Goal: Task Accomplishment & Management: Complete application form

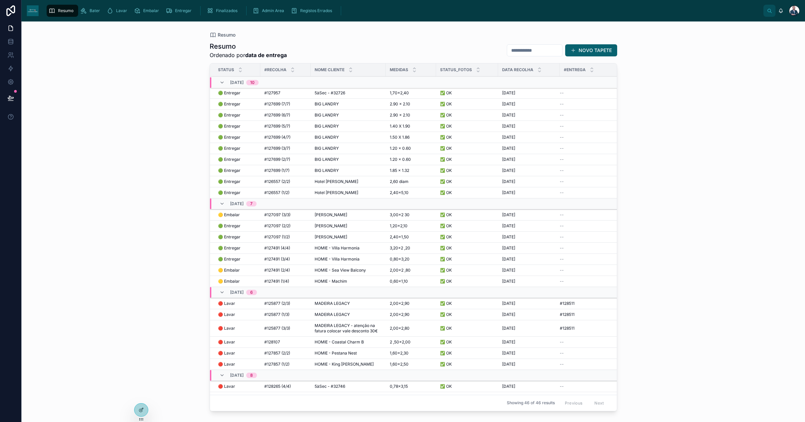
click at [326, 103] on span "BIG LANDRY" at bounding box center [327, 103] width 24 height 5
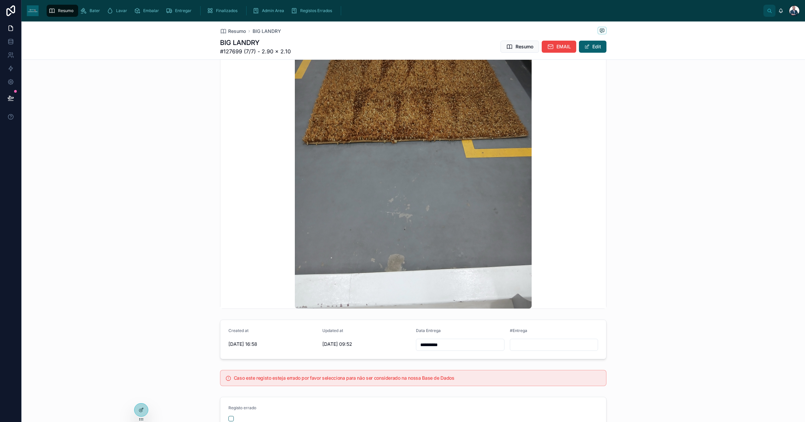
scroll to position [557, 0]
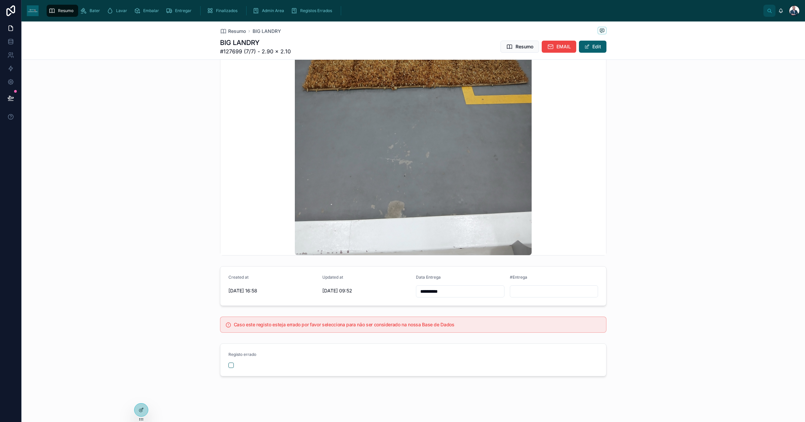
click at [516, 287] on input "text" at bounding box center [554, 290] width 88 height 9
paste input "******"
click at [510, 286] on div "******" at bounding box center [554, 291] width 89 height 12
click at [511, 289] on input "******" at bounding box center [554, 290] width 88 height 9
type input "*******"
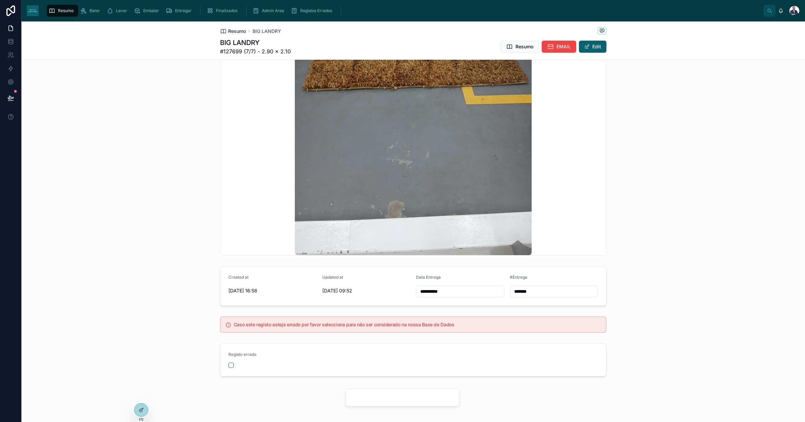
click at [228, 29] on span "Resumo" at bounding box center [237, 31] width 18 height 7
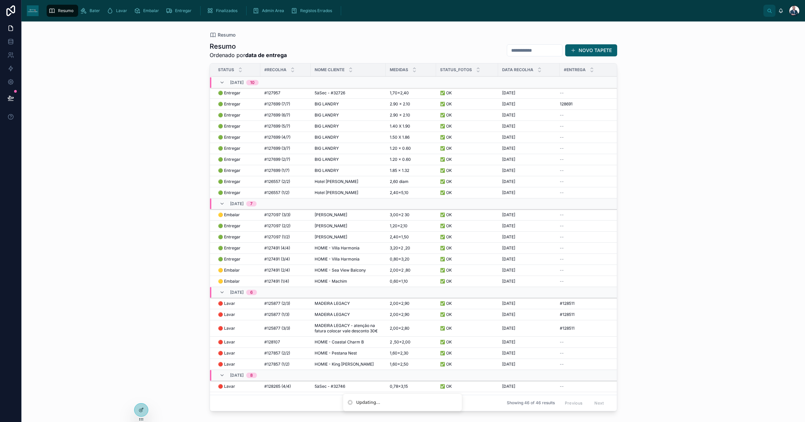
click at [560, 102] on span "128691" at bounding box center [566, 103] width 13 height 5
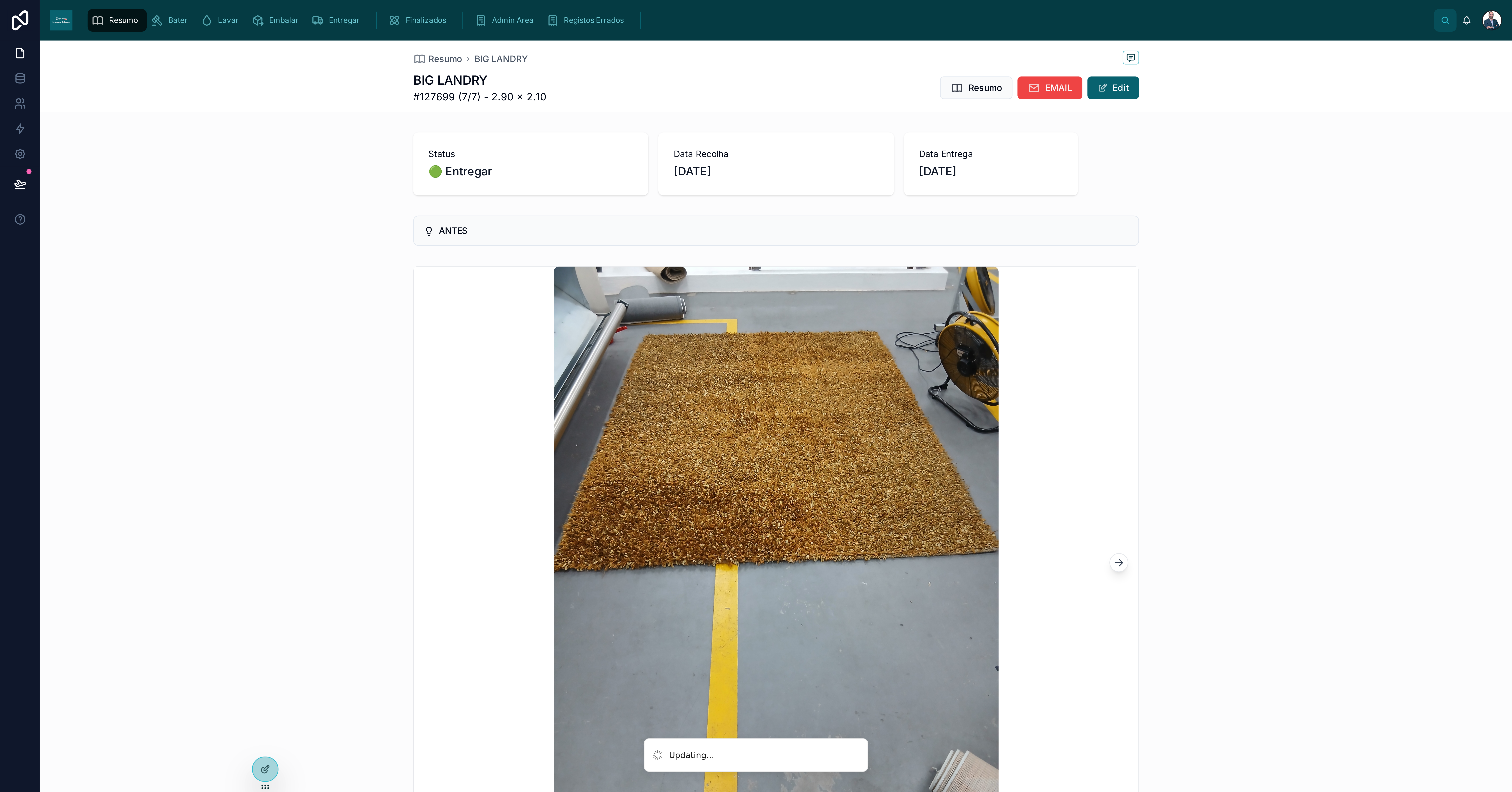
scroll to position [327, 0]
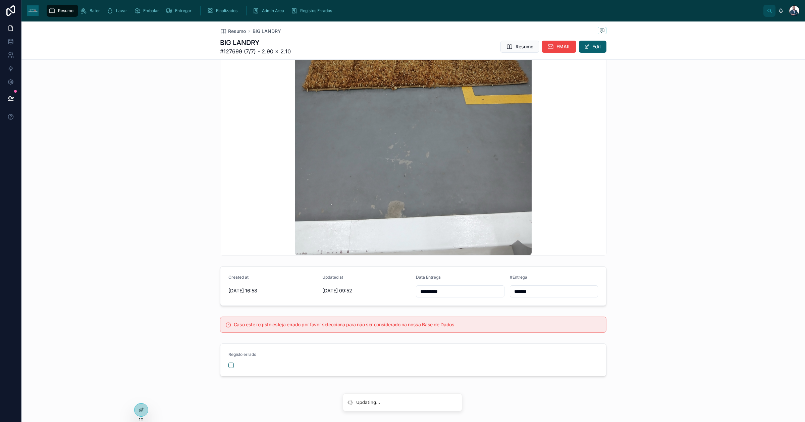
drag, startPoint x: 533, startPoint y: 289, endPoint x: 776, endPoint y: 439, distance: 286.0
click at [519, 306] on div "**********" at bounding box center [413, 285] width 784 height 45
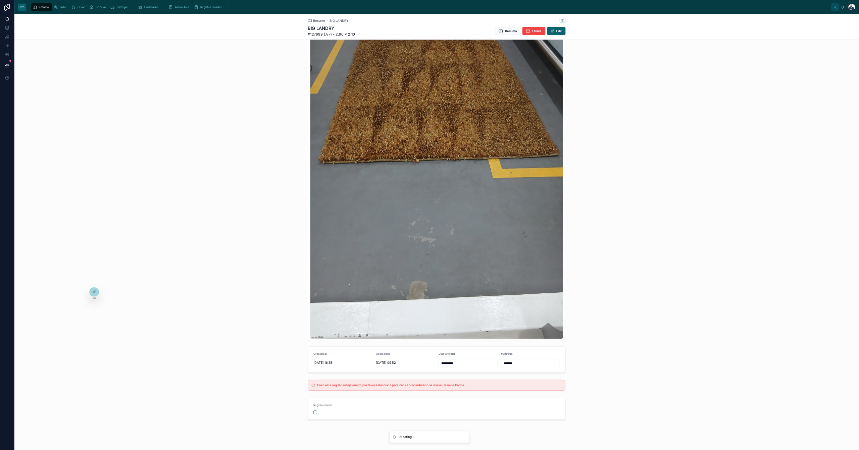
scroll to position [572, 0]
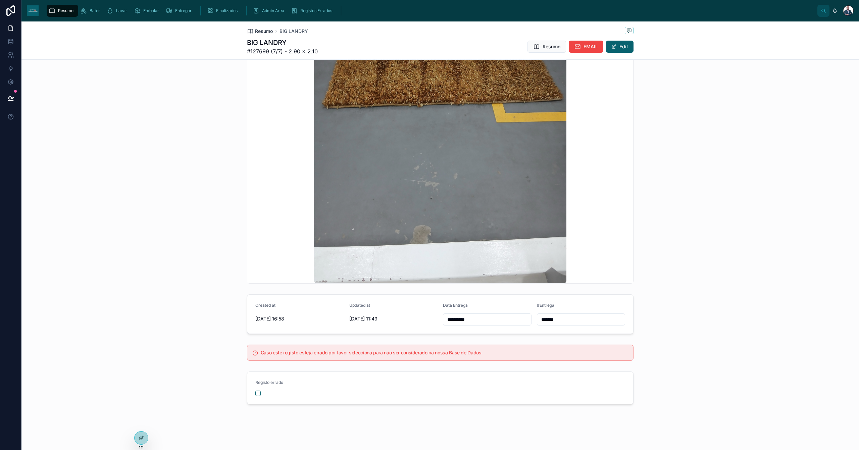
click at [257, 28] on span "Resumo" at bounding box center [264, 31] width 18 height 7
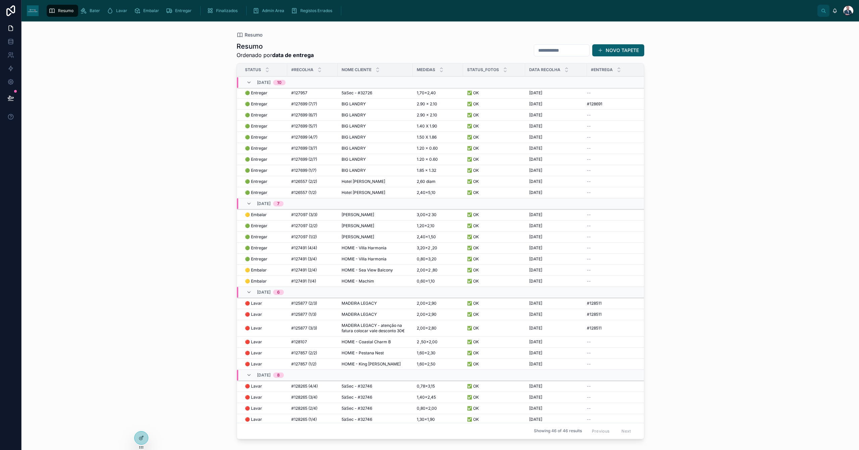
click at [402, 117] on div "BIG LANDRY BIG LANDRY" at bounding box center [374, 114] width 67 height 5
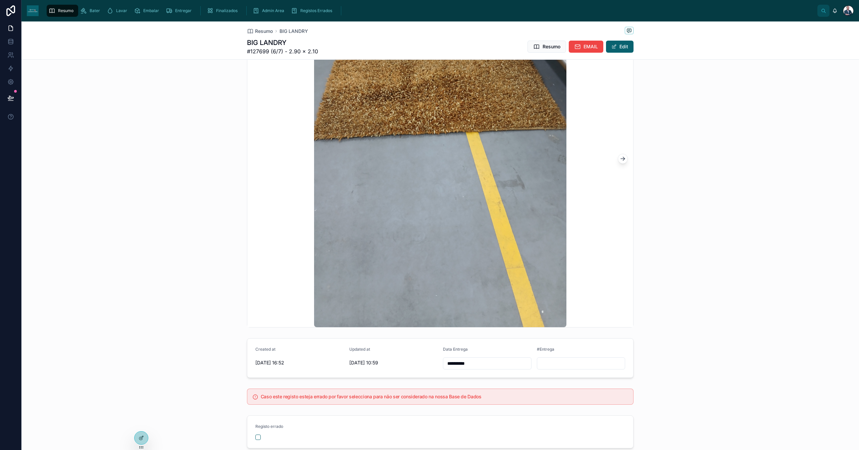
scroll to position [572, 0]
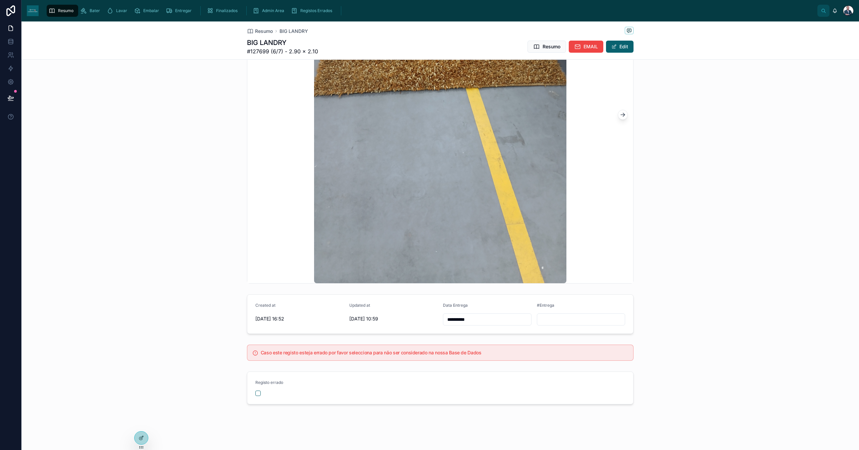
click at [559, 317] on input "text" at bounding box center [581, 319] width 88 height 9
paste input "*******"
type input "*******"
click at [259, 31] on span "Resumo" at bounding box center [264, 31] width 18 height 7
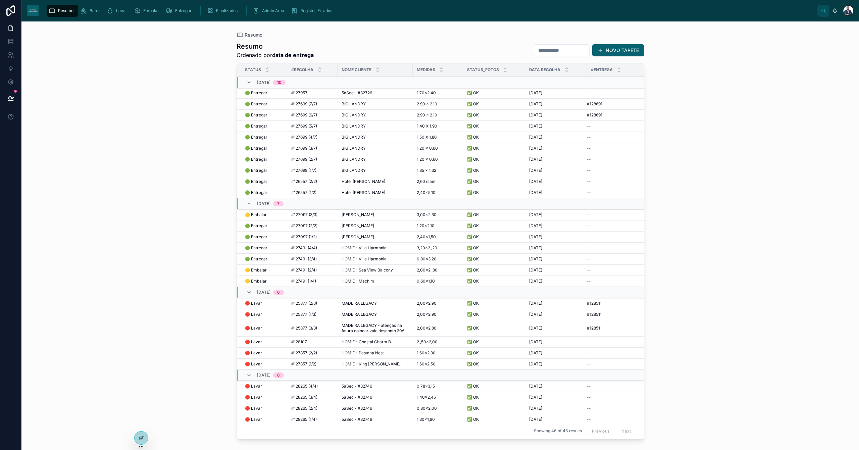
click at [347, 126] on span "BIG LANDRY" at bounding box center [353, 125] width 24 height 5
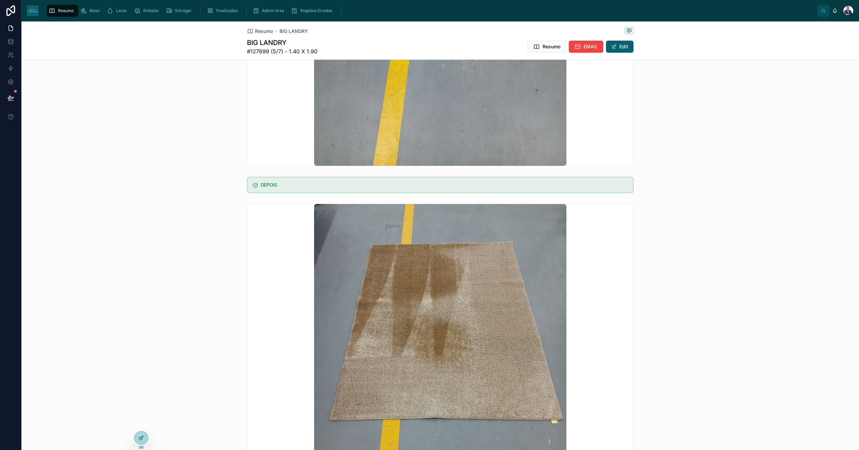
scroll to position [537, 0]
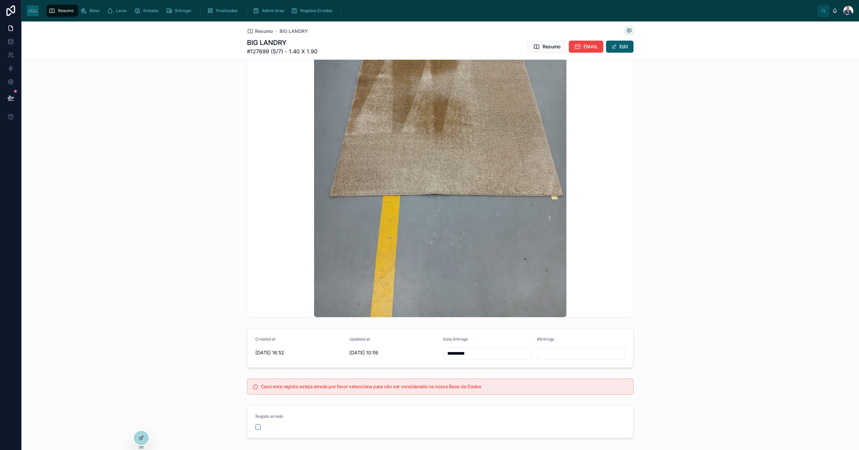
click at [537, 354] on input "text" at bounding box center [581, 352] width 88 height 9
paste input "*******"
type input "*******"
click at [257, 37] on div "Resumo BIG LANDRY BIG LANDRY #127699 (5/7) - 1.40 X 1.90 Resumo EMAIL Edit" at bounding box center [440, 40] width 386 height 38
click at [256, 32] on span "Resumo" at bounding box center [264, 31] width 18 height 7
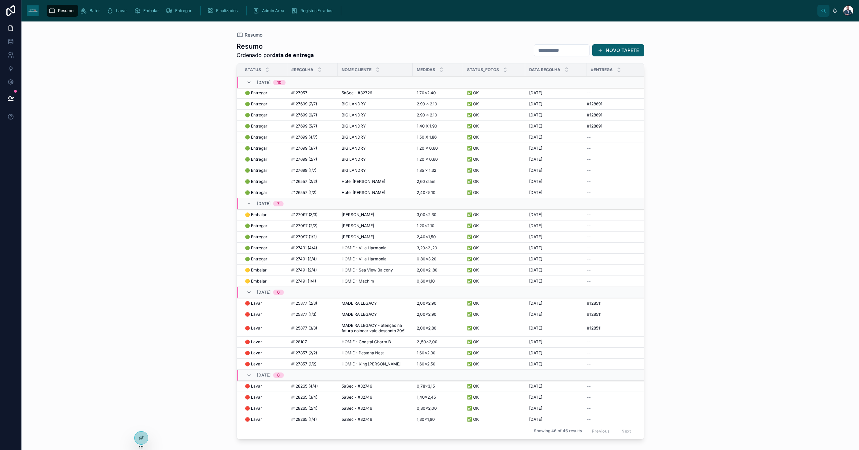
click at [357, 136] on span "BIG LANDRY" at bounding box center [353, 137] width 24 height 5
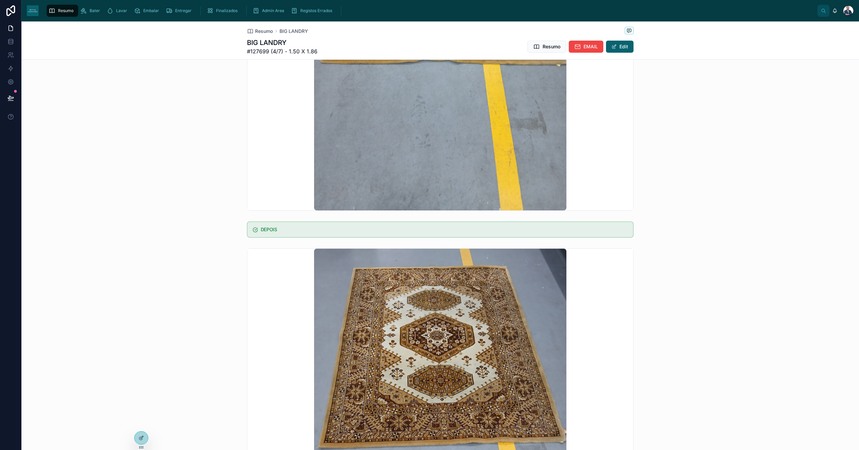
scroll to position [447, 0]
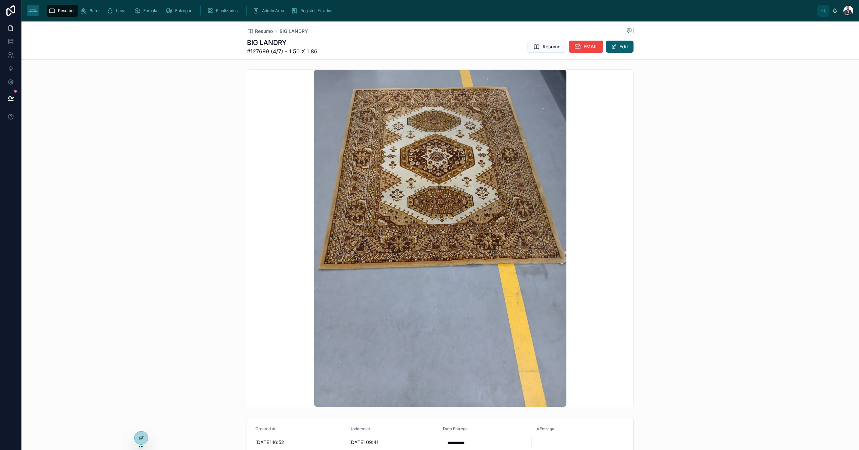
click at [568, 421] on input "text" at bounding box center [581, 442] width 88 height 9
paste input "*******"
type input "*******"
click at [261, 34] on span "Resumo" at bounding box center [264, 31] width 18 height 7
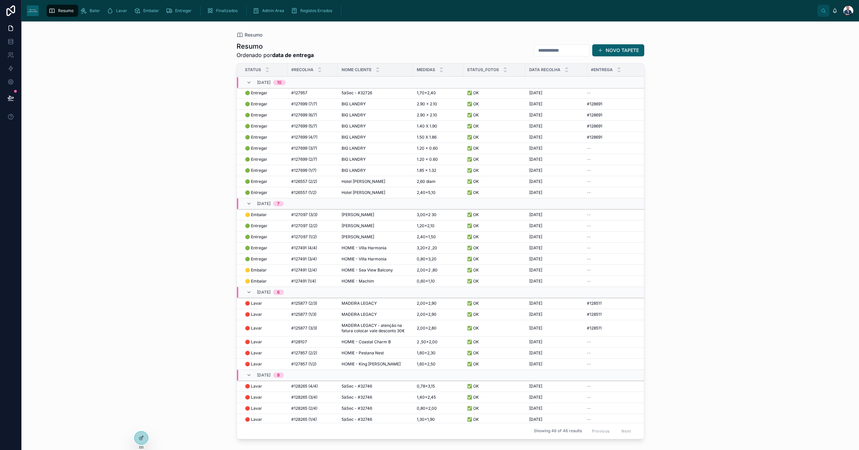
click at [345, 145] on td "BIG LANDRY BIG LANDRY" at bounding box center [374, 148] width 75 height 11
click at [348, 149] on span "BIG LANDRY" at bounding box center [353, 148] width 24 height 5
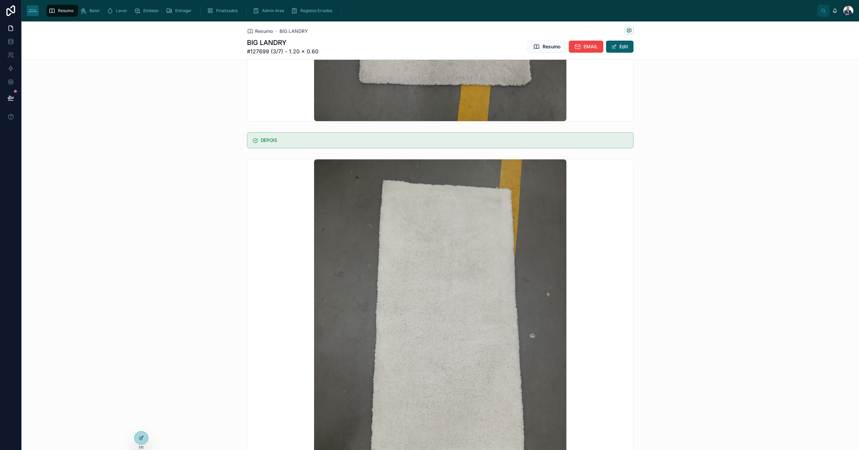
scroll to position [572, 0]
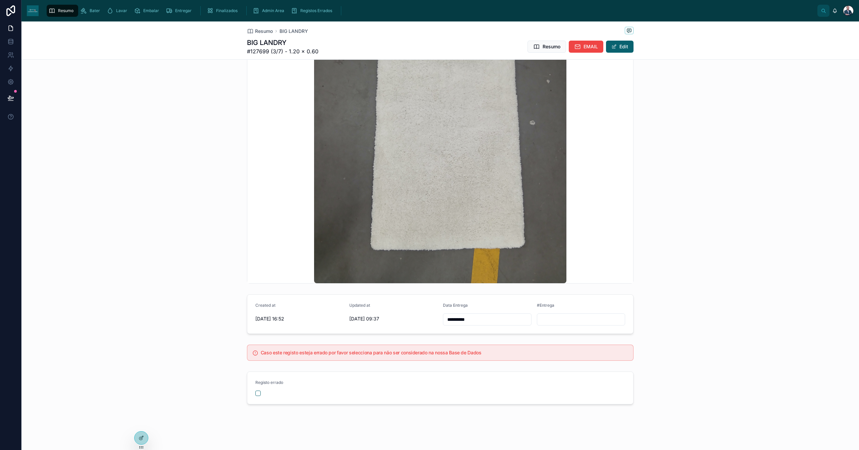
click at [559, 323] on input "text" at bounding box center [581, 319] width 88 height 9
paste input "*******"
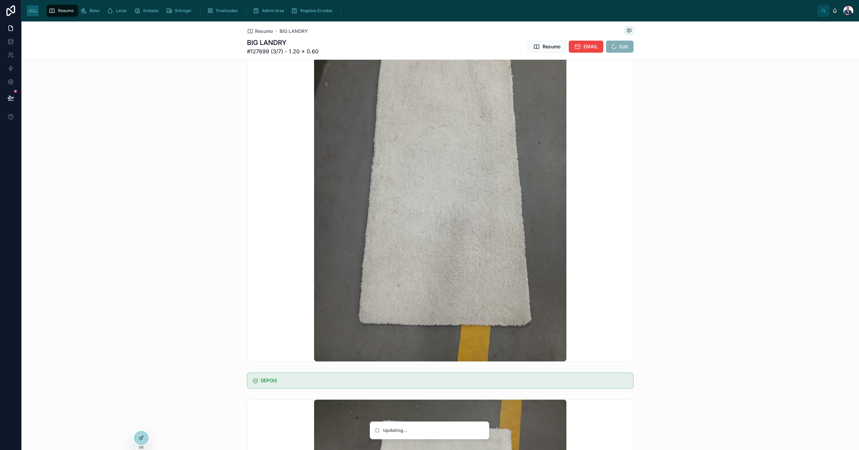
scroll to position [80, 0]
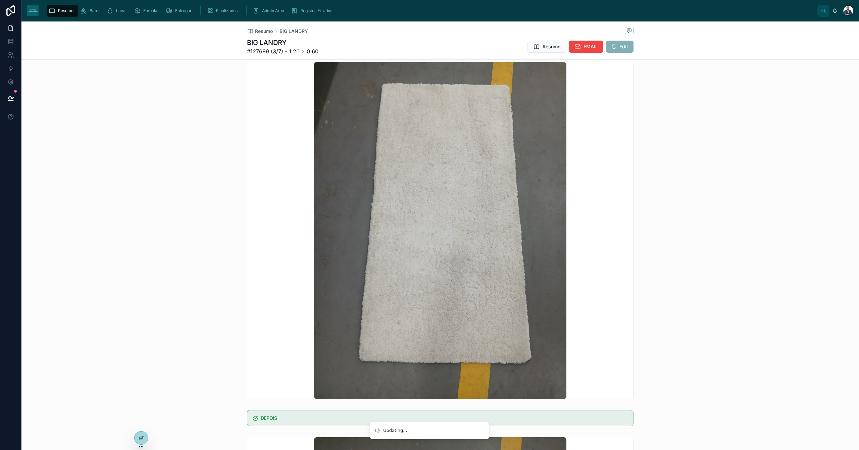
type input "*******"
click at [250, 27] on div "Resumo BIG LANDRY" at bounding box center [440, 31] width 386 height 8
click at [255, 30] on span "Resumo" at bounding box center [264, 31] width 18 height 7
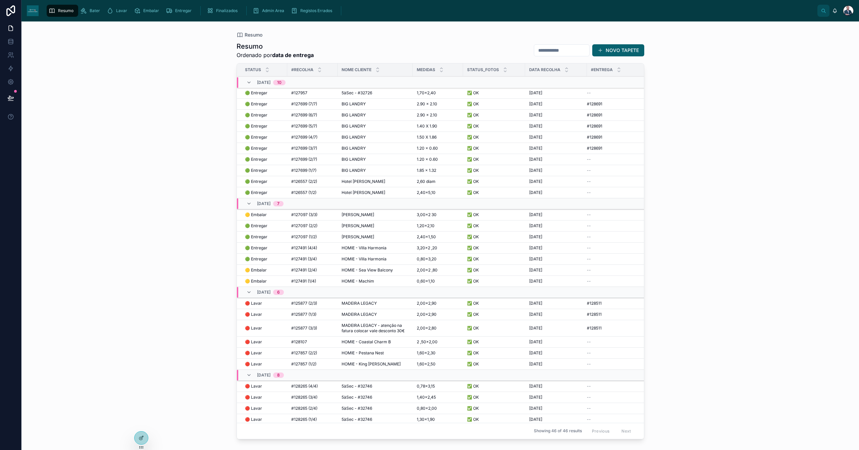
click at [351, 157] on td "BIG LANDRY BIG LANDRY" at bounding box center [374, 159] width 75 height 11
click at [352, 159] on span "BIG LANDRY" at bounding box center [353, 159] width 24 height 5
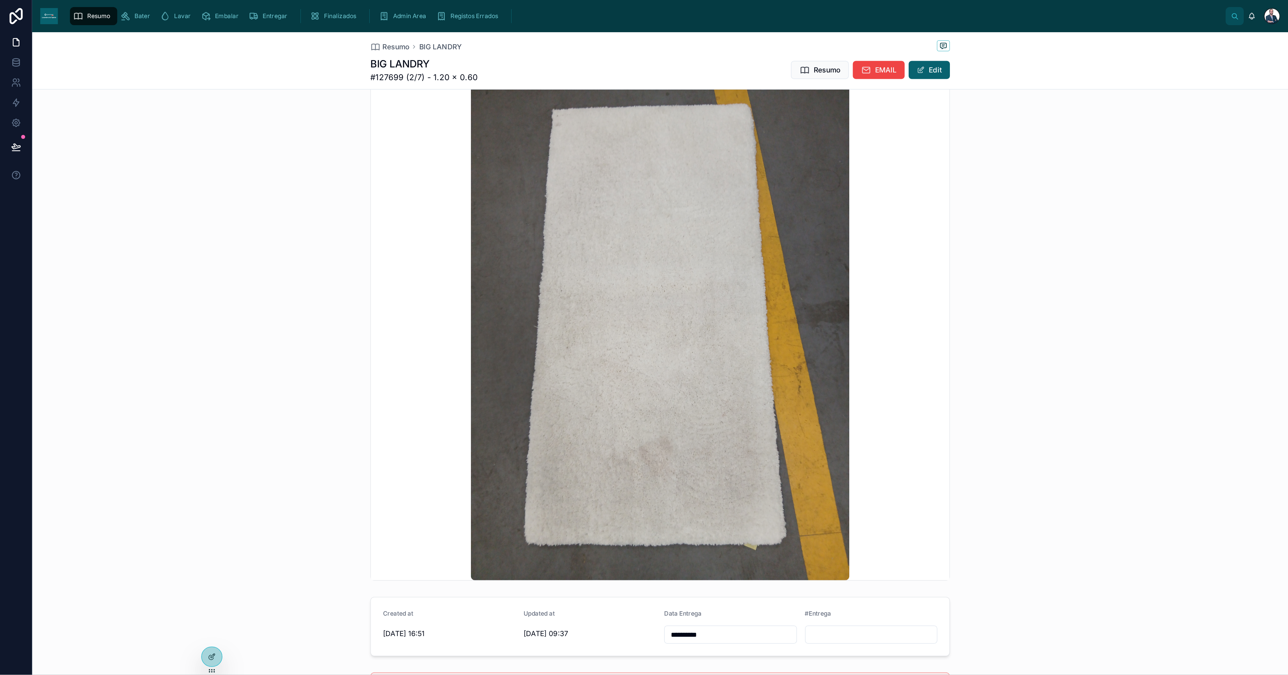
scroll to position [572, 0]
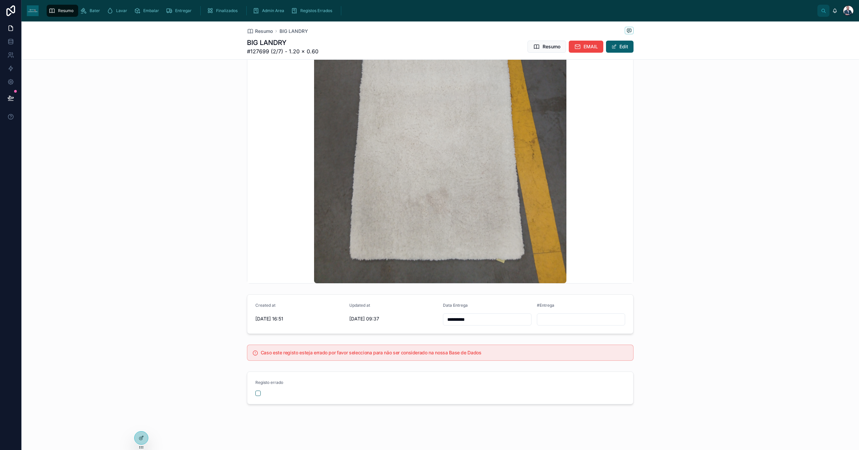
click at [562, 316] on input "text" at bounding box center [581, 319] width 88 height 9
paste input "*******"
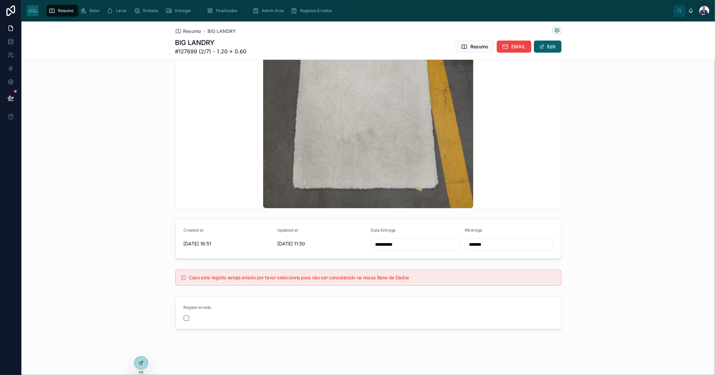
scroll to position [533, 0]
type input "*******"
click at [192, 31] on span "Resumo" at bounding box center [192, 31] width 18 height 7
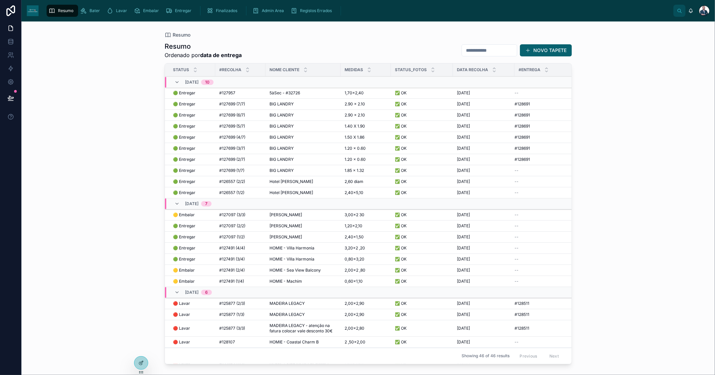
click at [285, 171] on span "BIG LANDRY" at bounding box center [282, 170] width 24 height 5
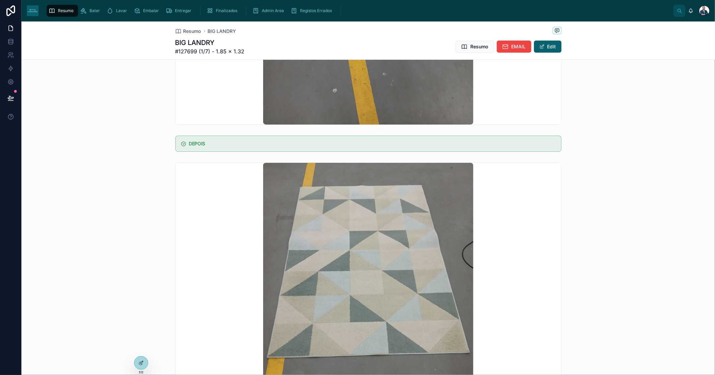
scroll to position [533, 0]
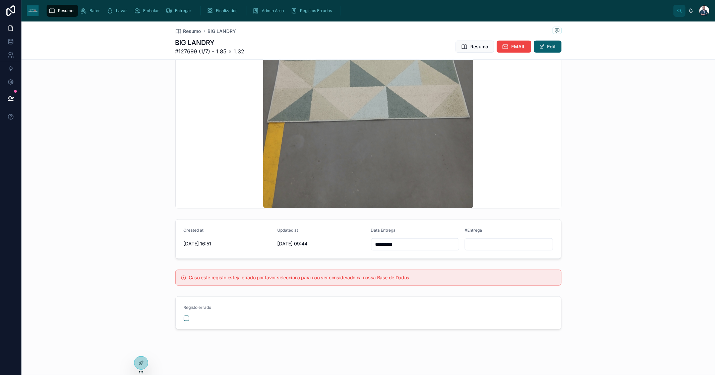
click at [472, 245] on input "text" at bounding box center [509, 243] width 88 height 9
paste input "*******"
type input "*******"
click at [195, 33] on span "Resumo" at bounding box center [192, 31] width 18 height 7
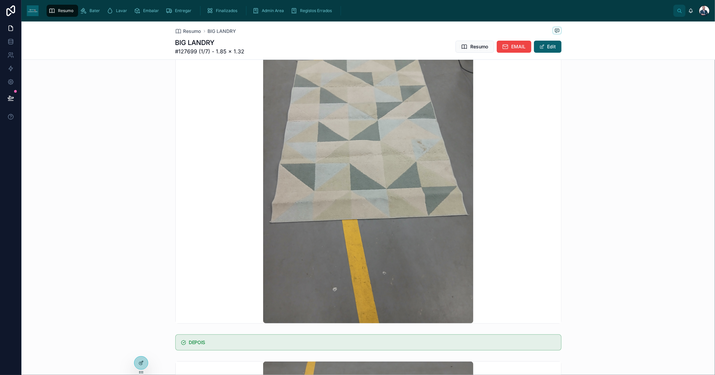
scroll to position [86, 0]
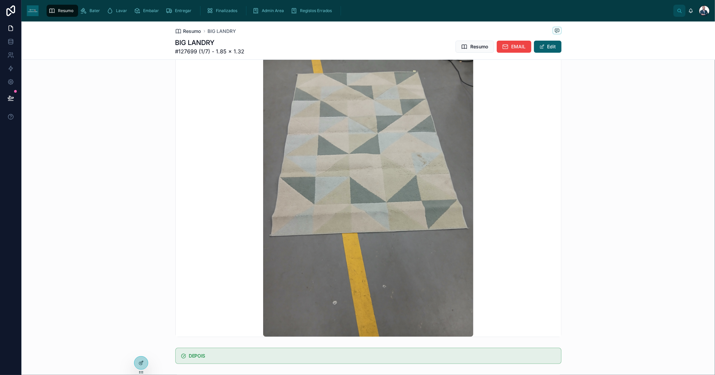
click at [194, 29] on span "Resumo" at bounding box center [192, 31] width 18 height 7
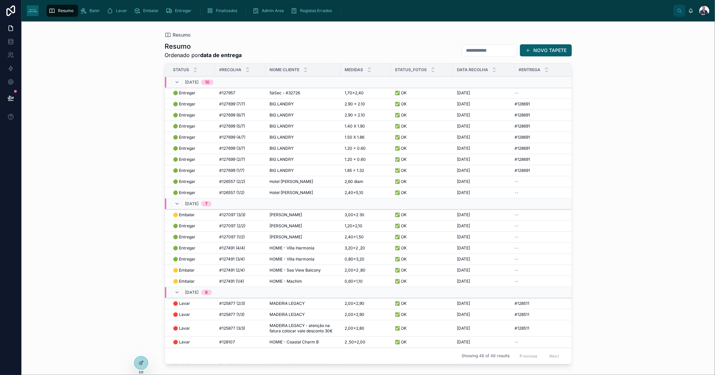
click at [438, 104] on div "✅ OK ✅ OK" at bounding box center [422, 103] width 54 height 5
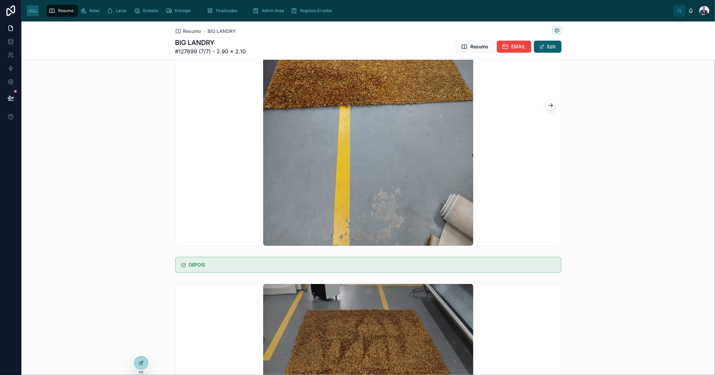
scroll to position [533, 0]
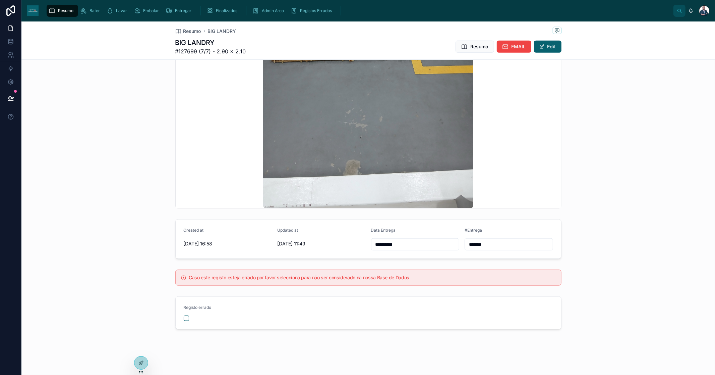
click at [318, 240] on form "**********" at bounding box center [369, 238] width 386 height 39
click at [195, 30] on span "Resumo" at bounding box center [192, 31] width 18 height 7
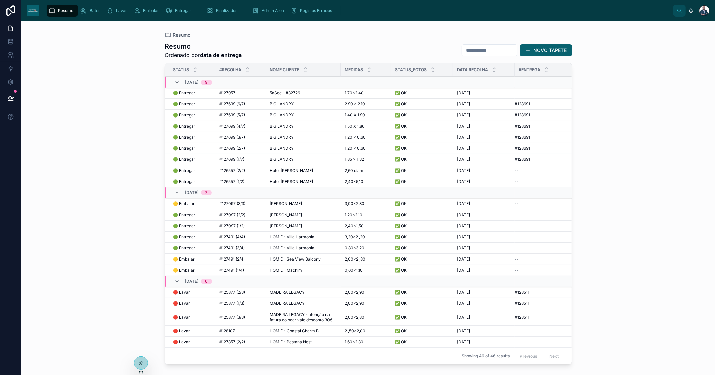
click at [294, 115] on div "BIG LANDRY BIG LANDRY" at bounding box center [303, 114] width 67 height 5
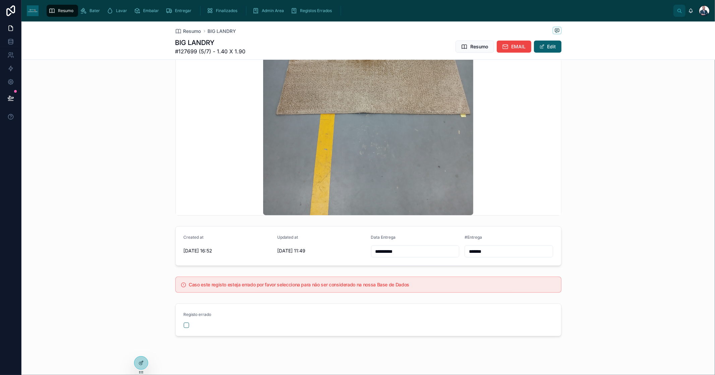
scroll to position [533, 0]
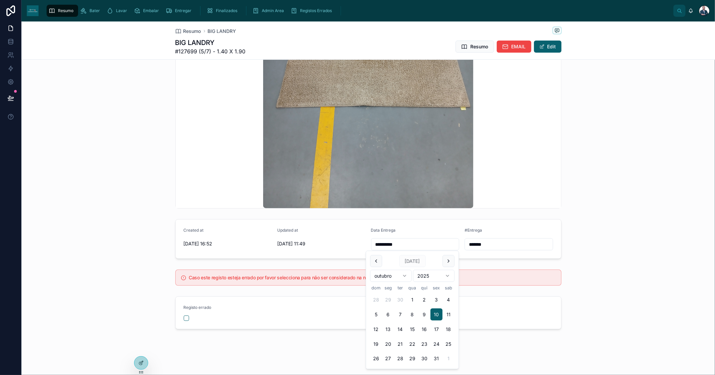
drag, startPoint x: 401, startPoint y: 242, endPoint x: 332, endPoint y: 248, distance: 69.0
click at [377, 247] on input "**********" at bounding box center [416, 243] width 88 height 9
type input "*"
click at [196, 28] on span "Resumo" at bounding box center [192, 31] width 18 height 7
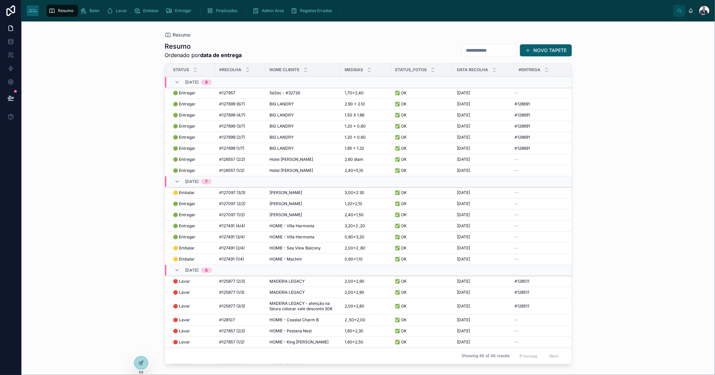
click at [264, 102] on td "#127699 (6/7) #127699 (6/7)" at bounding box center [240, 104] width 50 height 11
click at [268, 102] on td "BIG LANDRY BIG LANDRY" at bounding box center [303, 104] width 75 height 11
click at [274, 103] on span "BIG LANDRY" at bounding box center [282, 103] width 24 height 5
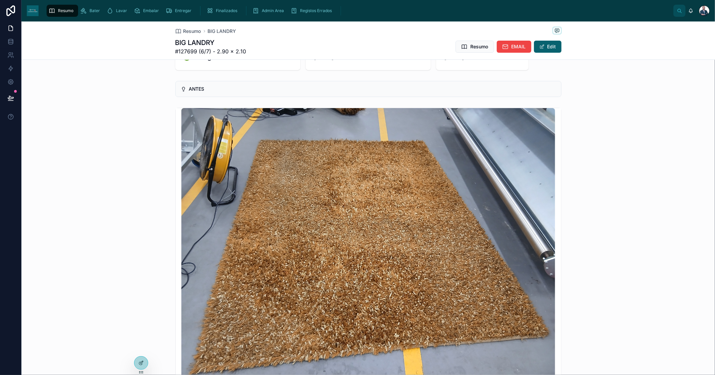
scroll to position [533, 0]
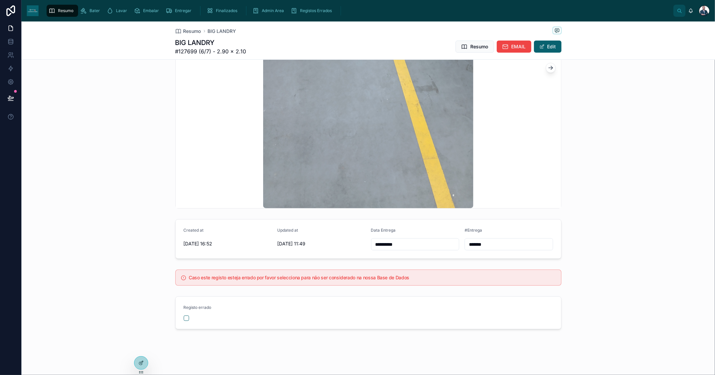
click at [282, 256] on form "**********" at bounding box center [369, 238] width 386 height 39
click at [190, 29] on span "Resumo" at bounding box center [192, 31] width 18 height 7
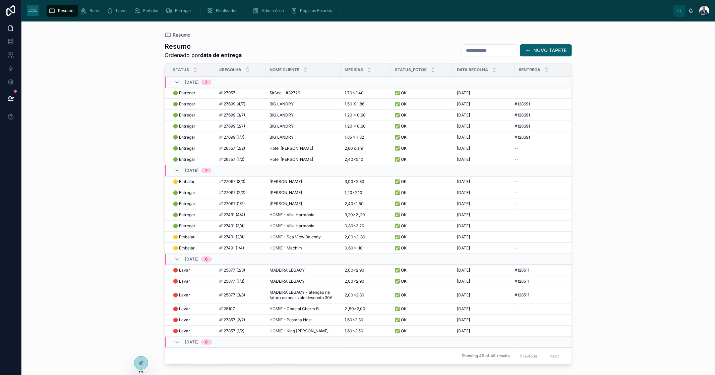
click at [292, 115] on span "BIG LANDRY" at bounding box center [282, 114] width 24 height 5
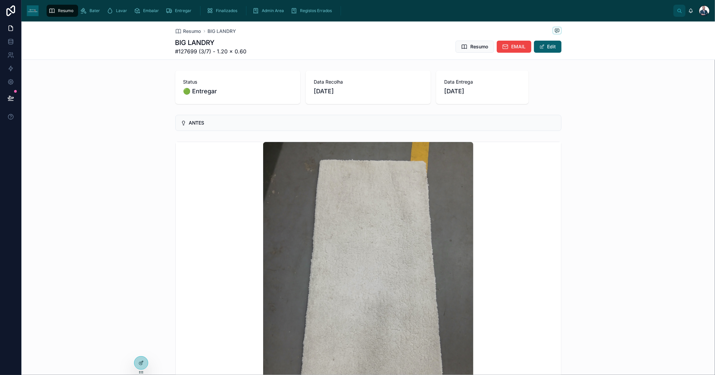
scroll to position [533, 0]
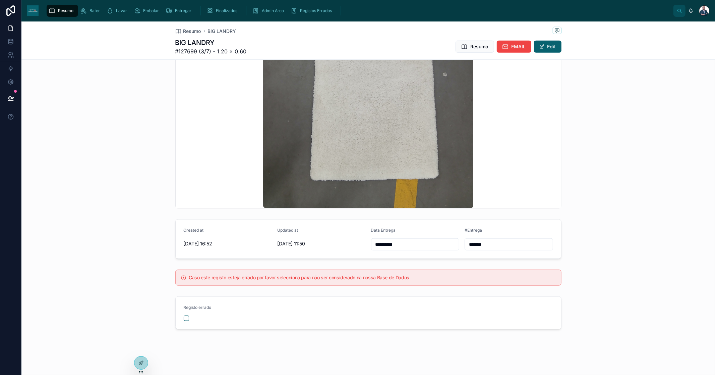
drag, startPoint x: 411, startPoint y: 244, endPoint x: 280, endPoint y: 252, distance: 131.1
click at [296, 252] on form "**********" at bounding box center [369, 238] width 386 height 39
click at [183, 30] on span "Resumo" at bounding box center [192, 31] width 18 height 7
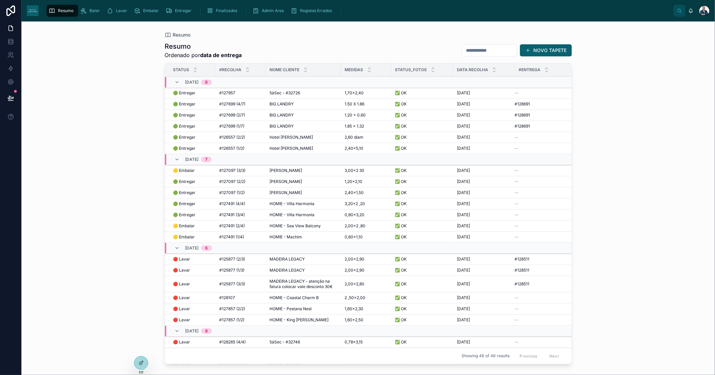
click at [282, 125] on span "BIG LANDRY" at bounding box center [282, 125] width 24 height 5
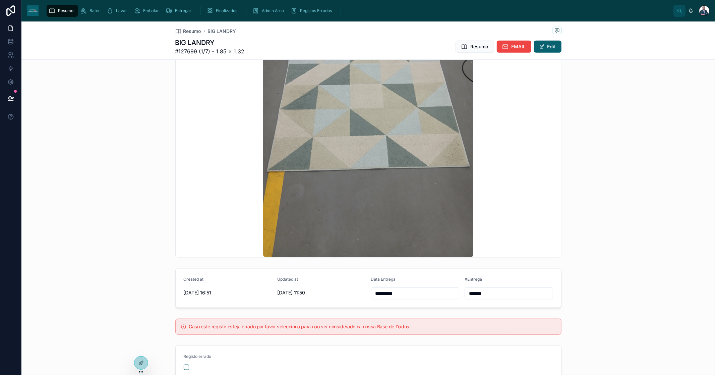
scroll to position [484, 0]
click at [296, 297] on form "**********" at bounding box center [369, 287] width 386 height 39
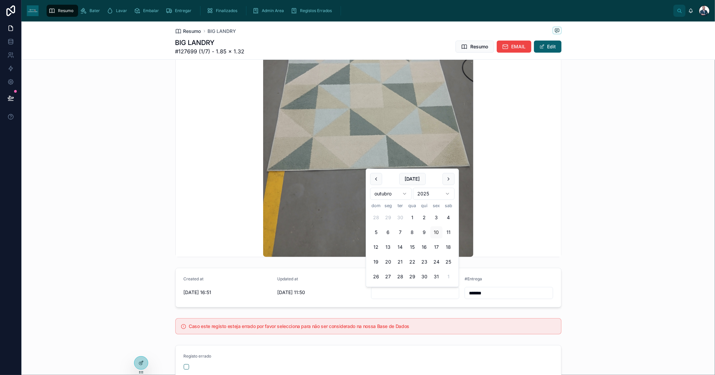
click at [184, 31] on span "Resumo" at bounding box center [192, 31] width 18 height 7
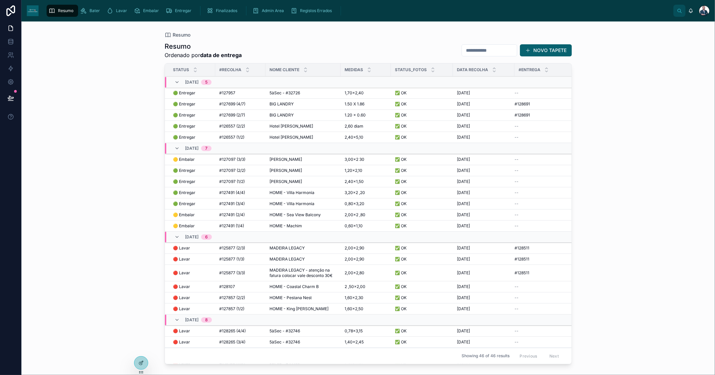
click at [289, 106] on span "BIG LANDRY" at bounding box center [282, 103] width 24 height 5
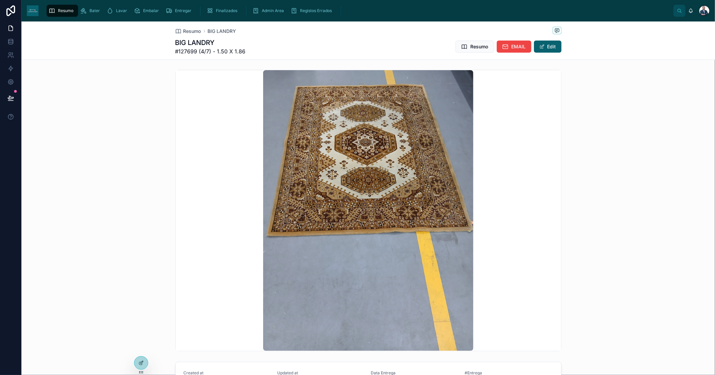
scroll to position [447, 0]
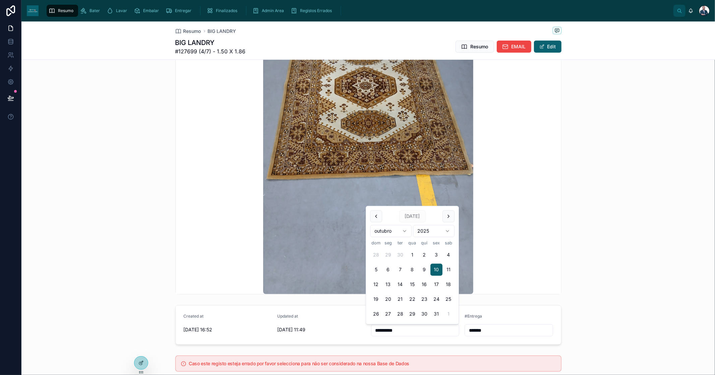
drag, startPoint x: 340, startPoint y: 327, endPoint x: 319, endPoint y: 329, distance: 21.2
click at [325, 327] on form "**********" at bounding box center [369, 324] width 386 height 39
click at [179, 31] on link "Resumo" at bounding box center [188, 31] width 26 height 7
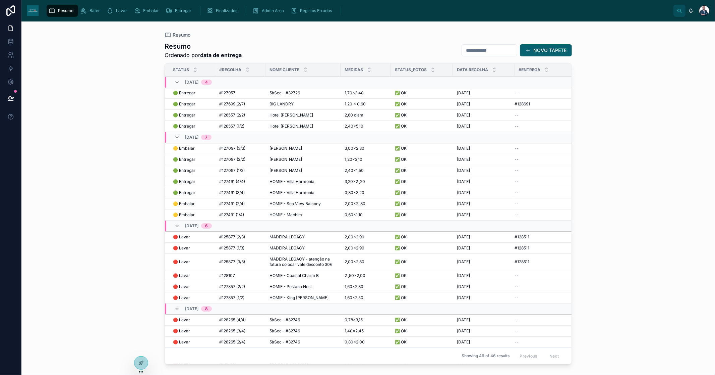
click at [277, 103] on span "BIG LANDRY" at bounding box center [282, 103] width 24 height 5
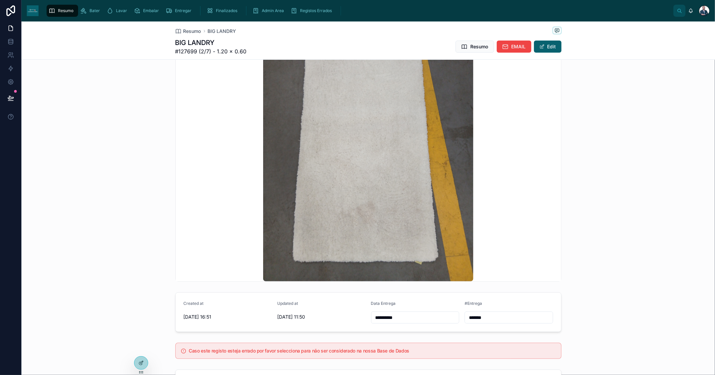
scroll to position [533, 0]
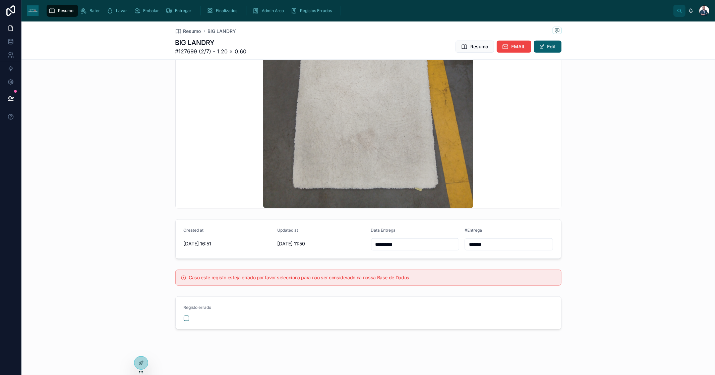
drag, startPoint x: 367, startPoint y: 247, endPoint x: 256, endPoint y: 261, distance: 111.2
click at [295, 256] on form "**********" at bounding box center [369, 238] width 386 height 39
click at [185, 30] on span "Resumo" at bounding box center [192, 31] width 18 height 7
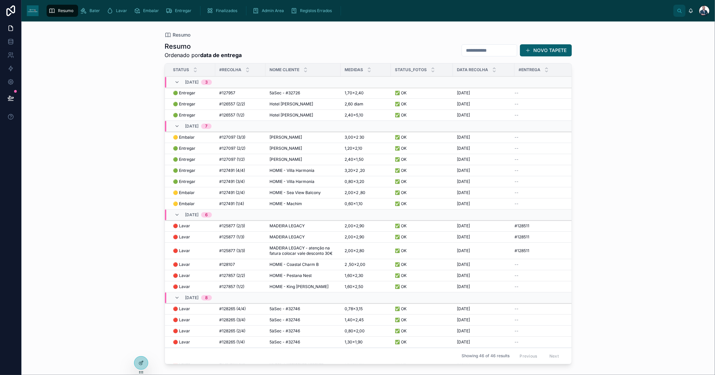
click at [303, 108] on td "Hotel [GEOGRAPHIC_DATA]" at bounding box center [303, 104] width 75 height 11
click at [302, 106] on span "Hotel [PERSON_NAME]" at bounding box center [292, 103] width 44 height 5
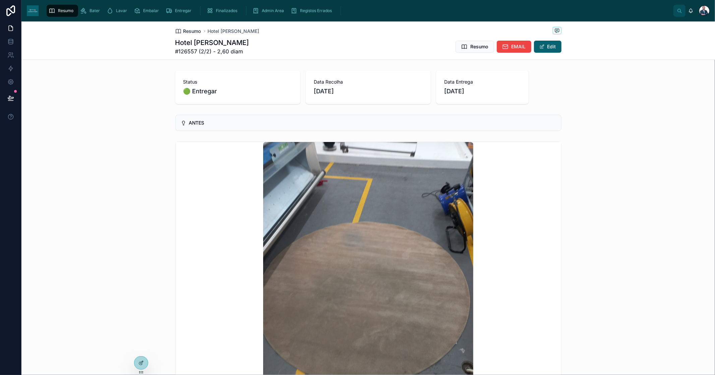
click at [183, 28] on span "Resumo" at bounding box center [192, 31] width 18 height 7
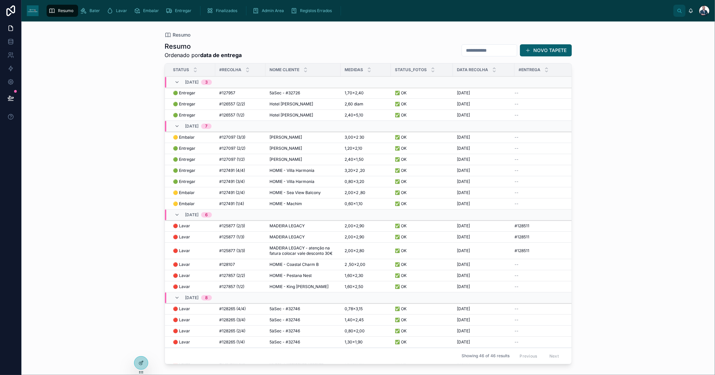
click at [284, 112] on span "Hotel [PERSON_NAME]" at bounding box center [292, 114] width 44 height 5
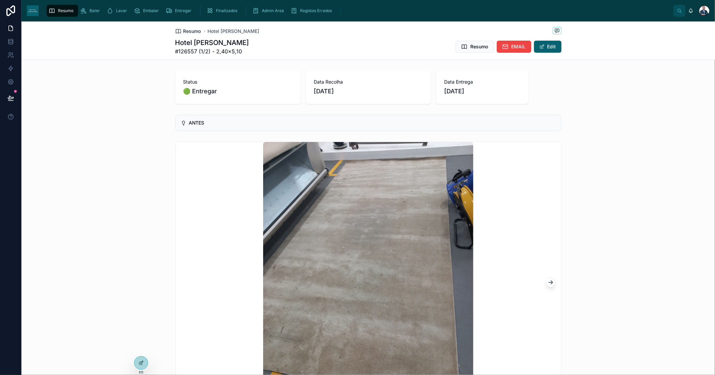
click at [183, 33] on span "Resumo" at bounding box center [192, 31] width 18 height 7
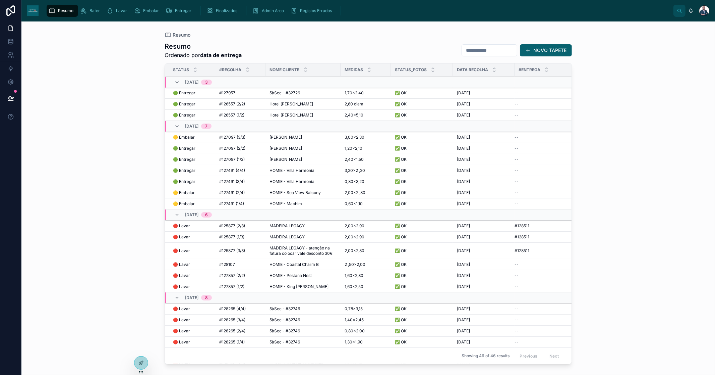
click at [239, 104] on span "#126557 (2/2)" at bounding box center [232, 103] width 26 height 5
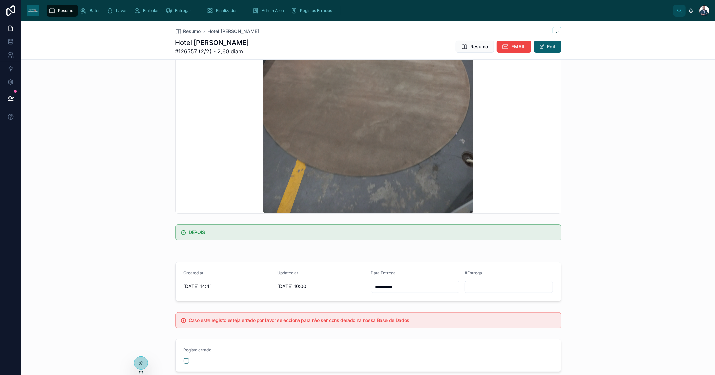
scroll to position [140, 0]
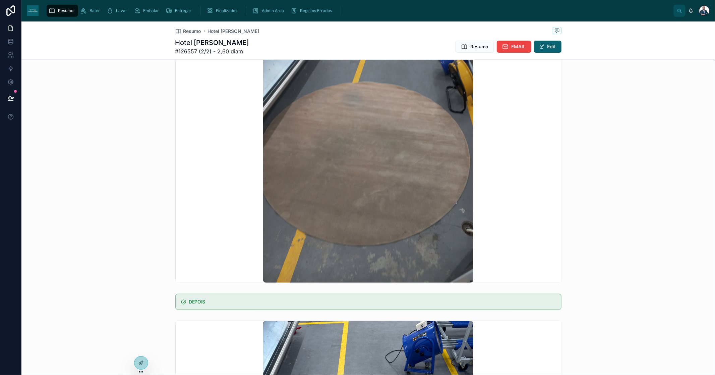
click at [436, 10] on div "Resumo Bater Lavar Embalar Entregar Finalizados Admin Area Registos Errados" at bounding box center [359, 10] width 630 height 15
click at [354, 264] on img at bounding box center [368, 142] width 210 height 280
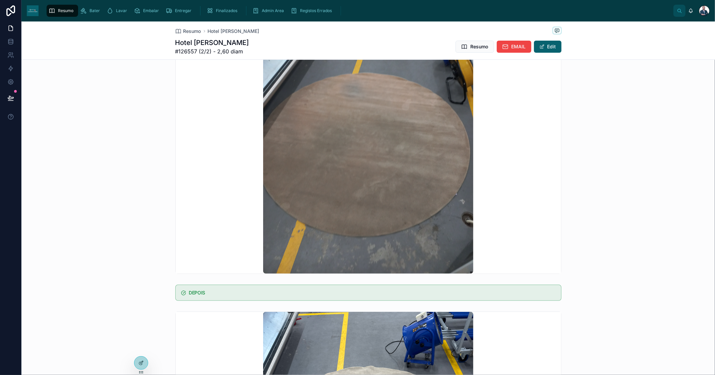
scroll to position [0, 0]
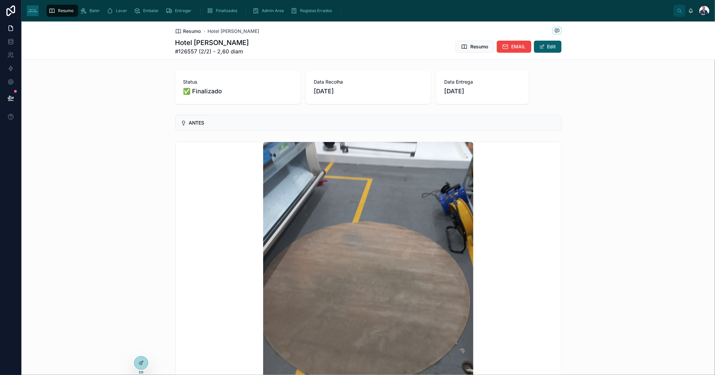
click at [183, 31] on span "Resumo" at bounding box center [192, 31] width 18 height 7
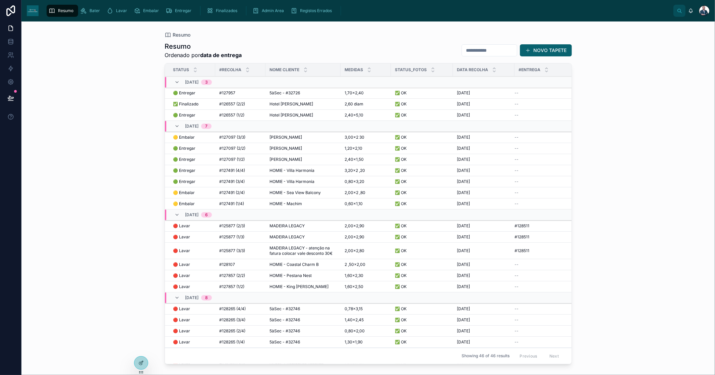
click at [225, 9] on span "Finalizados" at bounding box center [226, 10] width 21 height 5
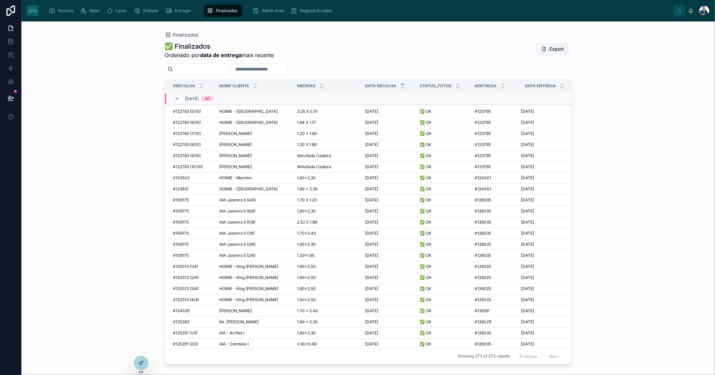
scroll to position [635, 0]
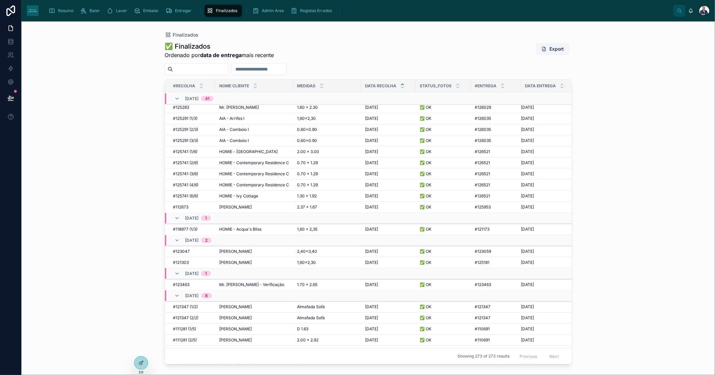
click at [185, 16] on div "Entregar" at bounding box center [180, 10] width 29 height 11
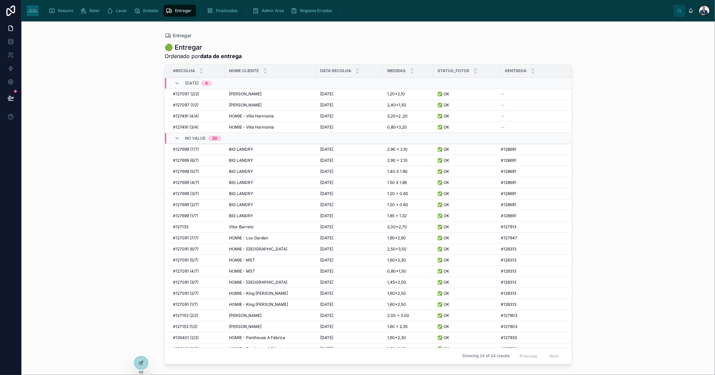
click at [216, 13] on span "Finalizados" at bounding box center [226, 10] width 21 height 5
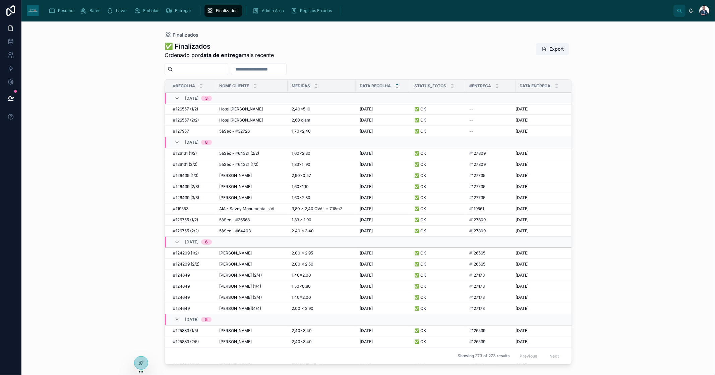
click at [202, 72] on input "text" at bounding box center [200, 68] width 55 height 9
click at [60, 7] on div "Resumo" at bounding box center [63, 10] width 28 height 11
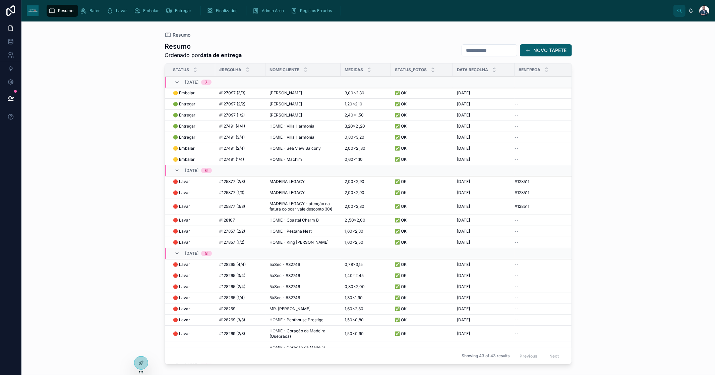
click at [217, 11] on span "Finalizados" at bounding box center [226, 10] width 21 height 5
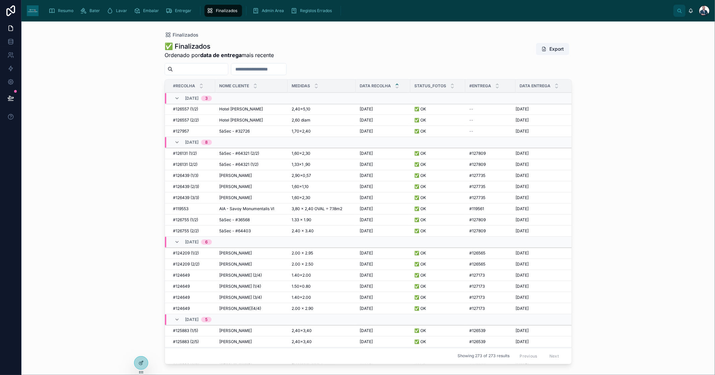
click at [206, 69] on input "text" at bounding box center [200, 68] width 55 height 9
paste input "******"
type input "******"
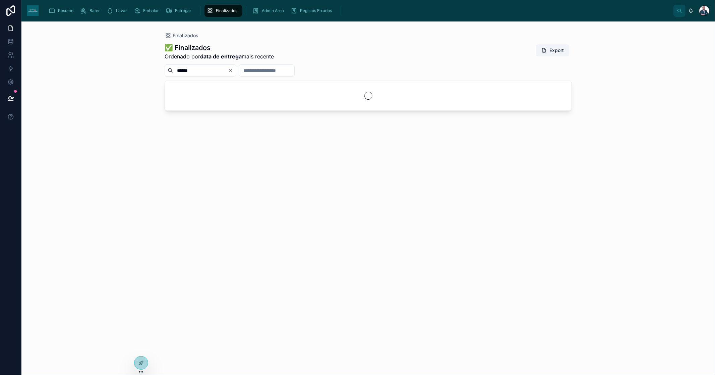
click at [259, 6] on div "Admin Area" at bounding box center [270, 10] width 34 height 11
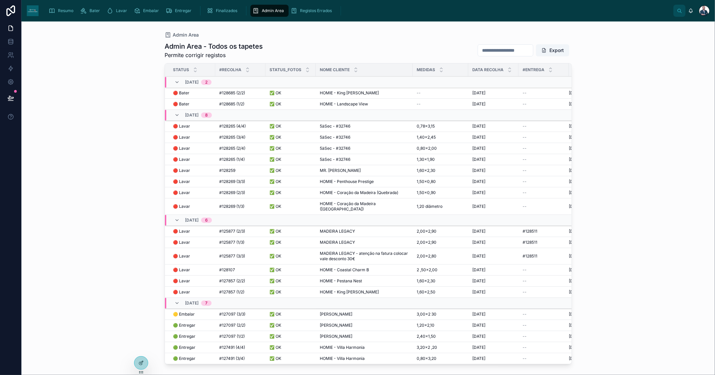
click at [477, 60] on div "Admin Area - Todos os tapetes Permite corrigir registos Export Status #Recolha …" at bounding box center [369, 202] width 408 height 329
click at [478, 54] on input "text" at bounding box center [505, 50] width 55 height 9
paste input "******"
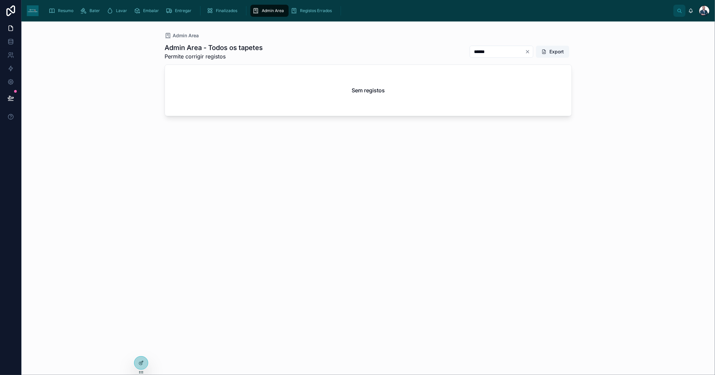
click at [470, 52] on input "******" at bounding box center [497, 51] width 55 height 9
type input "*******"
drag, startPoint x: 487, startPoint y: 53, endPoint x: 381, endPoint y: 60, distance: 106.2
click at [396, 56] on div "Admin Area - Todos os tapetes Permite corrigir registos ******* Export" at bounding box center [369, 51] width 408 height 17
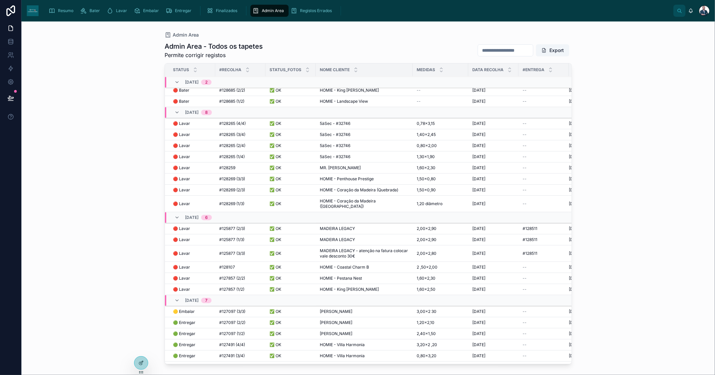
scroll to position [2, 0]
click at [64, 12] on span "Resumo" at bounding box center [65, 10] width 15 height 5
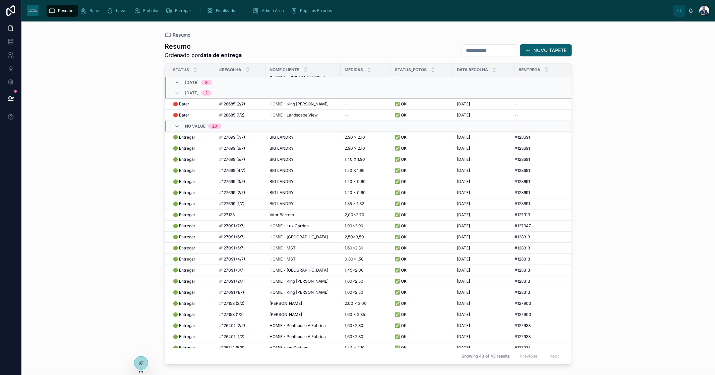
scroll to position [278, 0]
click at [219, 7] on div "Finalizados" at bounding box center [224, 10] width 34 height 11
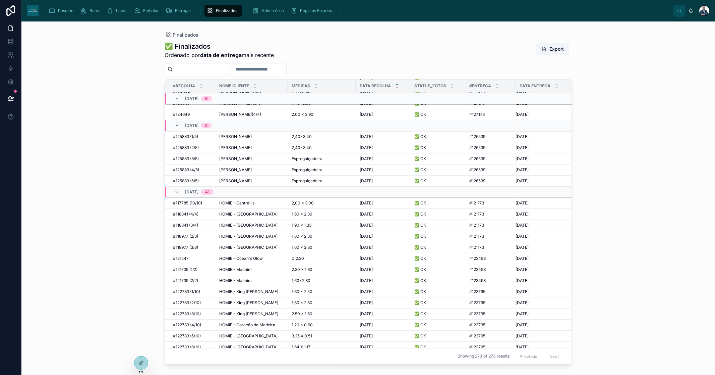
scroll to position [7, 0]
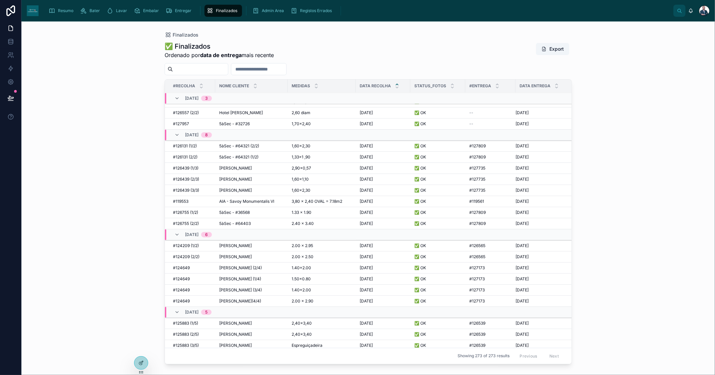
click at [66, 14] on div "Resumo" at bounding box center [63, 10] width 28 height 11
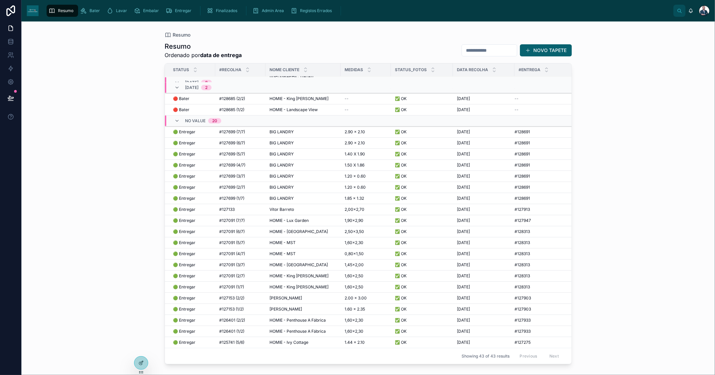
scroll to position [252, 0]
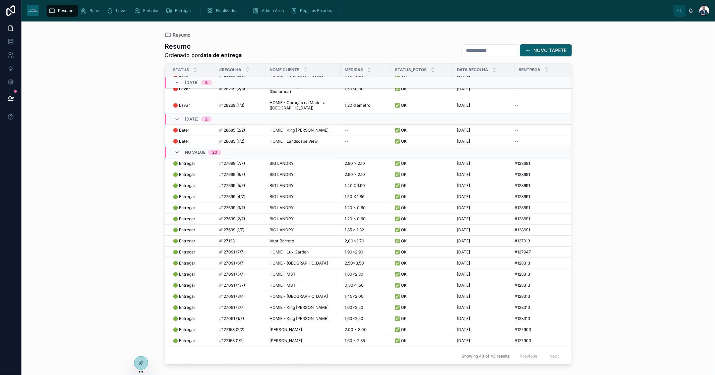
click at [321, 236] on td "Vítor Barreto Vítor Barreto" at bounding box center [303, 240] width 75 height 11
click at [320, 247] on td "HOMIE - Lux Garden HOMIE - Lux Garden" at bounding box center [303, 252] width 75 height 11
click at [323, 243] on div "Vítor Barreto Vítor Barreto" at bounding box center [303, 240] width 67 height 5
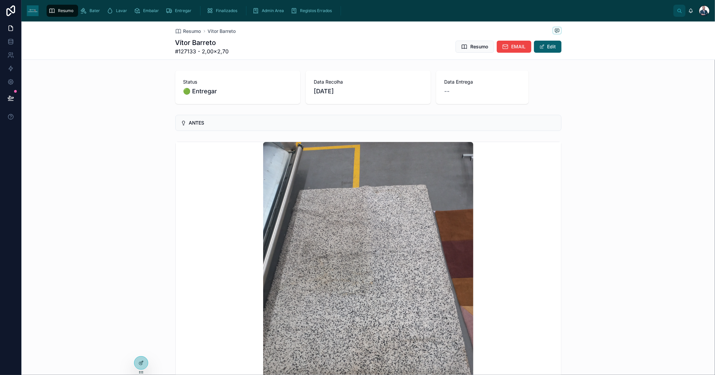
click at [181, 25] on div "Resumo Vítor Barreto Vítor Barreto #127133 - 2,00×2,70 Resumo EMAIL Edit" at bounding box center [368, 40] width 386 height 38
click at [185, 30] on span "Resumo" at bounding box center [192, 31] width 18 height 7
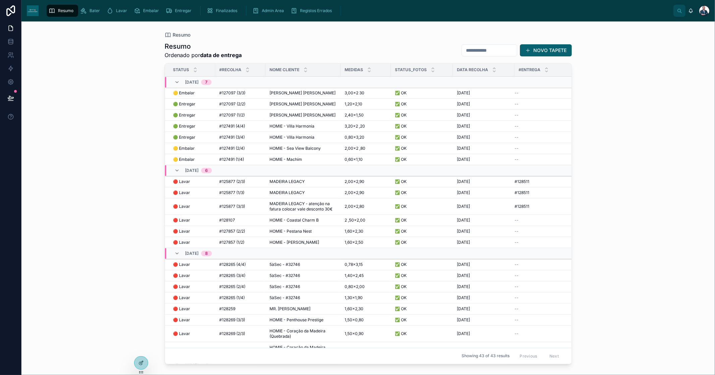
click at [216, 10] on span "Finalizados" at bounding box center [226, 10] width 21 height 5
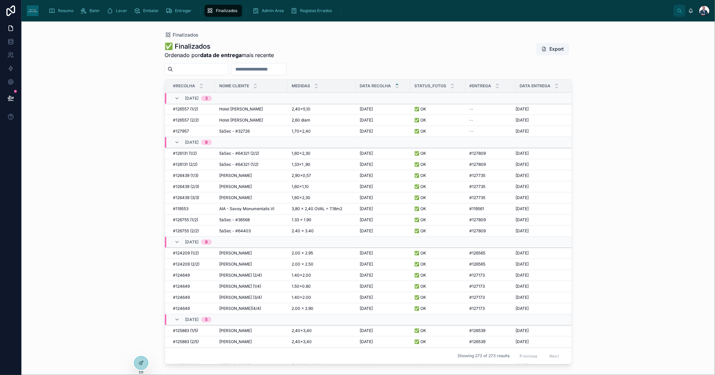
click at [460, 118] on div "✅ OK ✅ OK" at bounding box center [438, 119] width 47 height 5
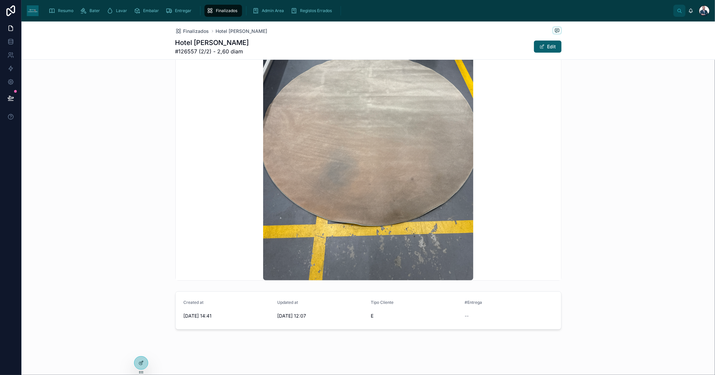
scroll to position [510, 0]
click at [481, 314] on div "--" at bounding box center [509, 315] width 89 height 7
click at [534, 49] on button "Edit" at bounding box center [548, 47] width 28 height 12
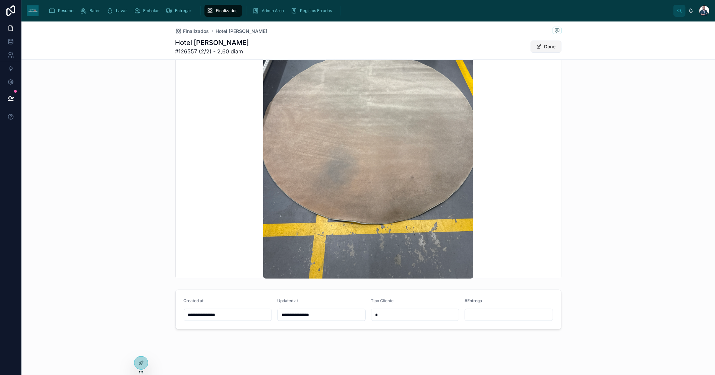
scroll to position [504, 0]
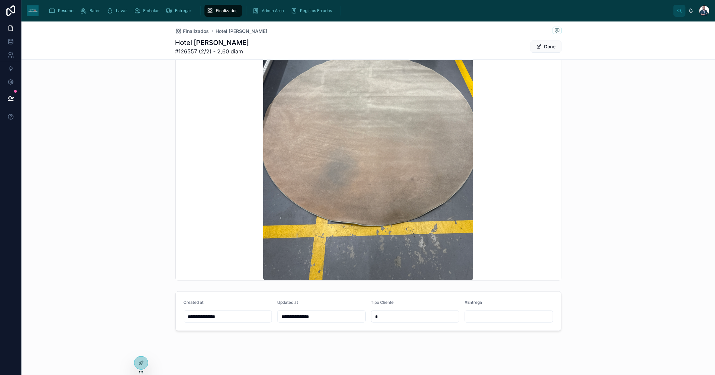
click at [501, 317] on input "text" at bounding box center [509, 316] width 88 height 9
paste input "*******"
type input "*******"
click at [534, 51] on button "Done" at bounding box center [546, 47] width 31 height 12
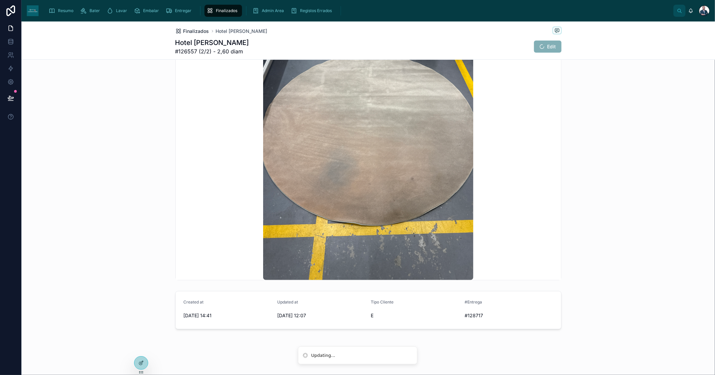
click at [187, 32] on span "Finalizados" at bounding box center [196, 31] width 26 height 7
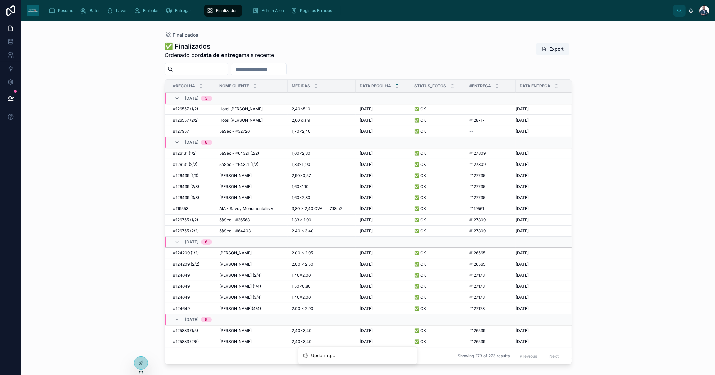
click at [337, 108] on div "2,40×5,10 2,40×5,10" at bounding box center [322, 108] width 60 height 5
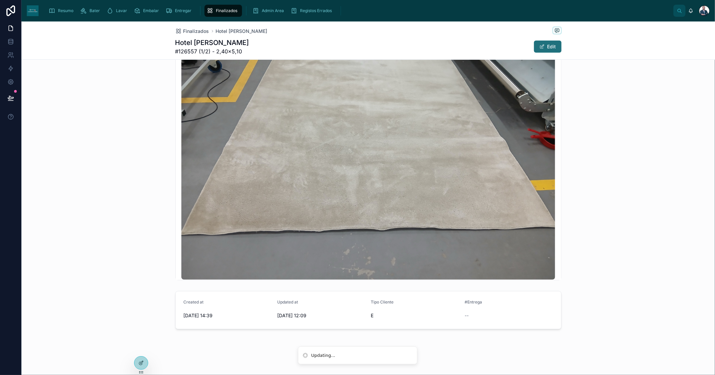
click at [548, 49] on button "Edit" at bounding box center [548, 47] width 28 height 12
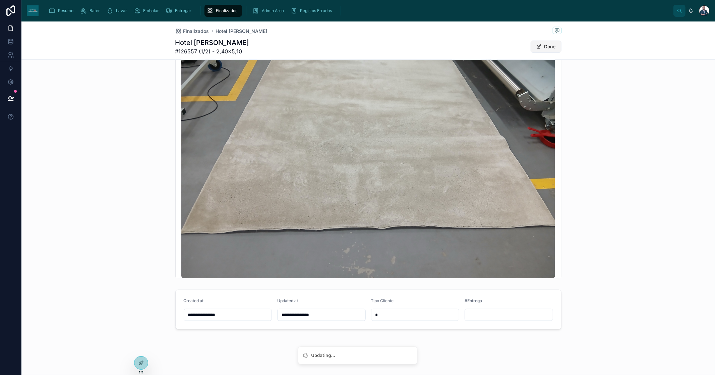
scroll to position [504, 0]
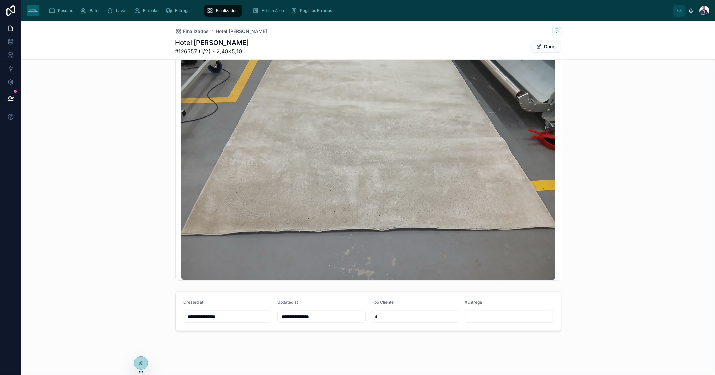
click at [493, 320] on input "text" at bounding box center [509, 316] width 88 height 9
paste input "*******"
type input "*******"
click at [538, 43] on button "Done" at bounding box center [546, 47] width 31 height 12
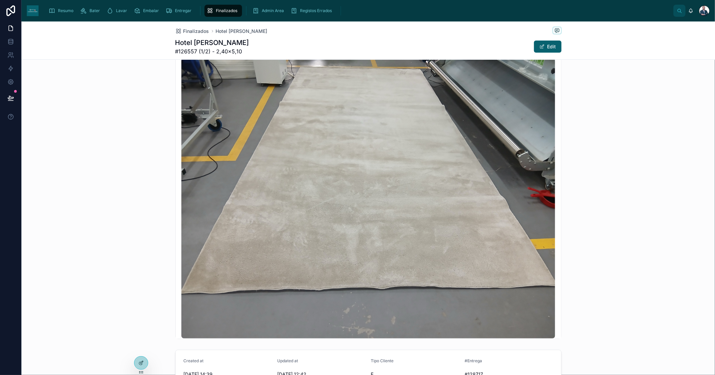
scroll to position [510, 0]
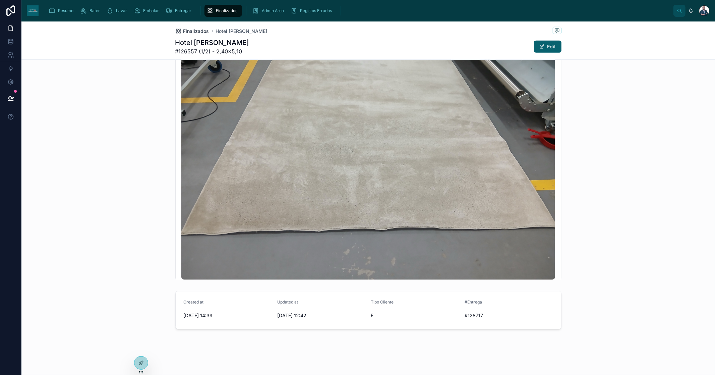
click at [190, 30] on span "Finalizados" at bounding box center [196, 31] width 26 height 7
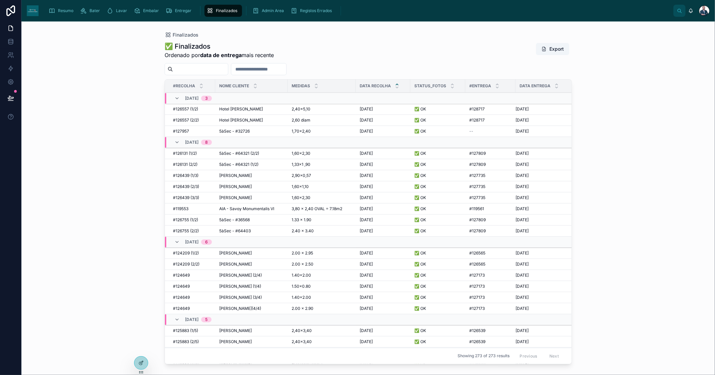
click at [482, 128] on div "--" at bounding box center [491, 130] width 42 height 5
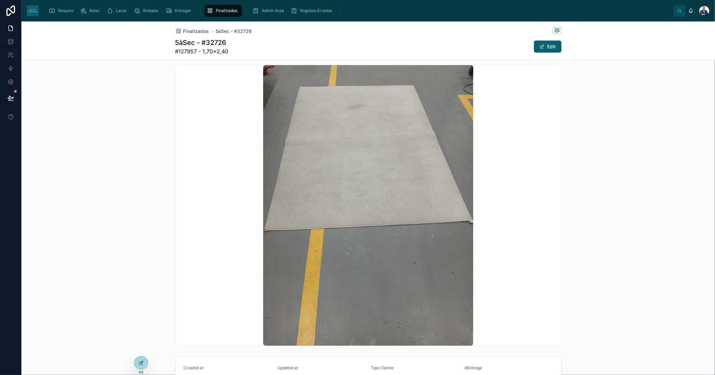
scroll to position [510, 0]
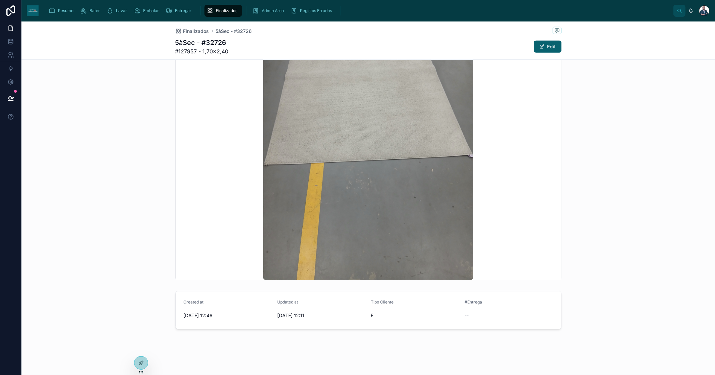
drag, startPoint x: 548, startPoint y: 48, endPoint x: 536, endPoint y: 197, distance: 149.1
click at [548, 48] on button "Edit" at bounding box center [548, 47] width 28 height 12
click at [504, 310] on input "text" at bounding box center [509, 314] width 88 height 9
paste input "*******"
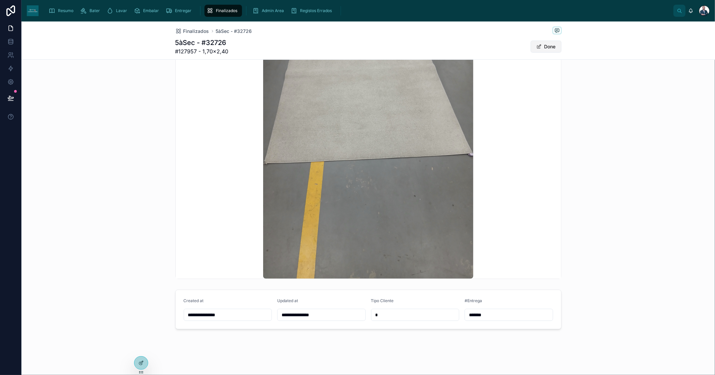
type input "*******"
click at [545, 44] on span "Done" at bounding box center [546, 47] width 31 height 12
type input "**********"
click at [193, 31] on span "Finalizados" at bounding box center [196, 31] width 26 height 7
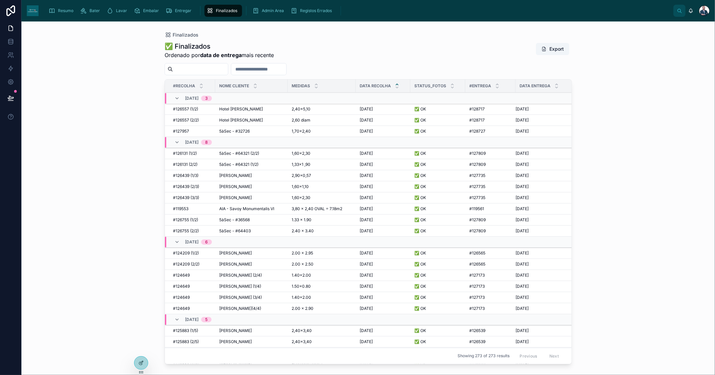
click at [66, 9] on span "Resumo" at bounding box center [65, 10] width 15 height 5
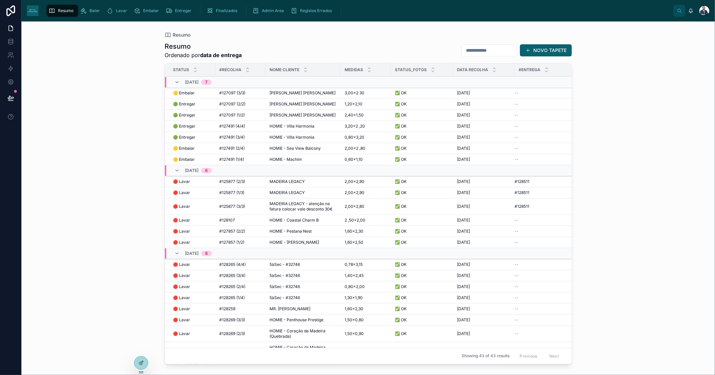
click at [225, 13] on span "Finalizados" at bounding box center [226, 10] width 21 height 5
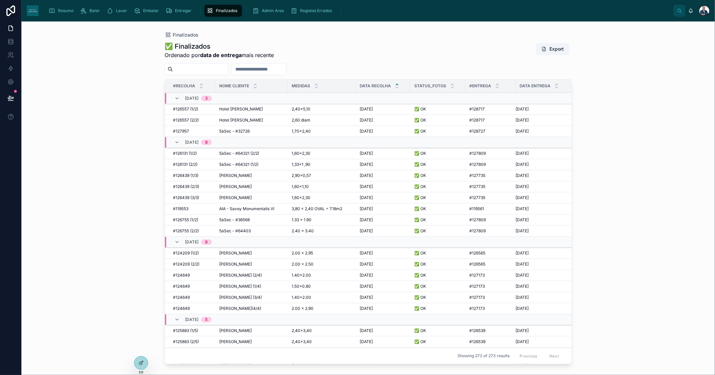
click at [63, 16] on div "Resumo" at bounding box center [63, 10] width 28 height 11
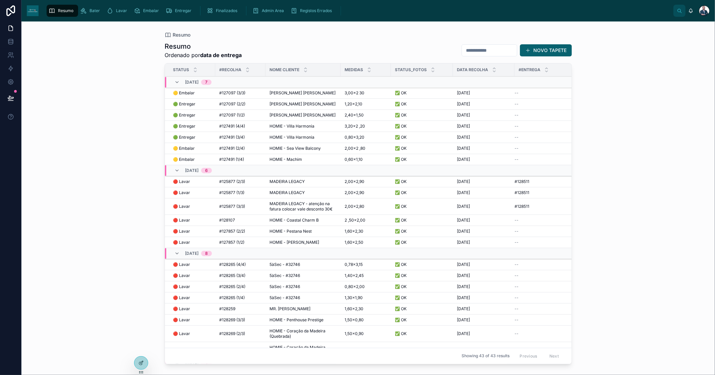
click at [70, 9] on span "Resumo" at bounding box center [65, 10] width 15 height 5
click at [220, 9] on span "Finalizados" at bounding box center [226, 10] width 21 height 5
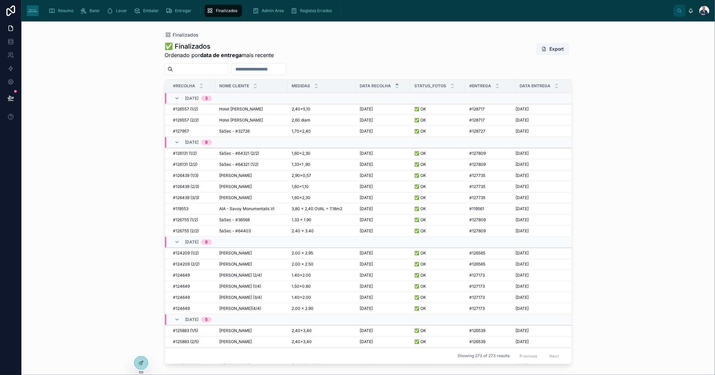
click at [240, 121] on span "Hotel [PERSON_NAME]" at bounding box center [241, 119] width 44 height 5
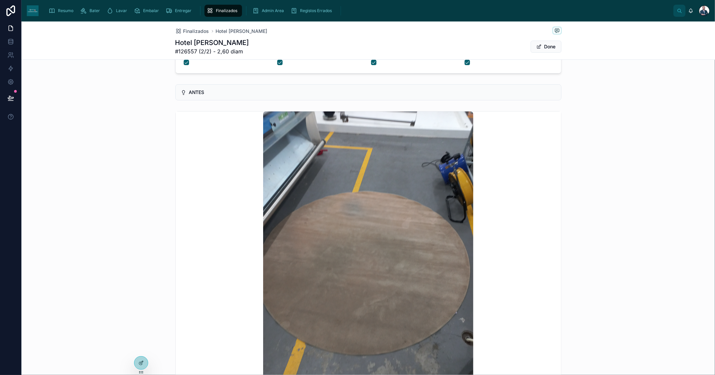
scroll to position [74, 0]
click at [224, 12] on span "Finalizados" at bounding box center [226, 10] width 21 height 5
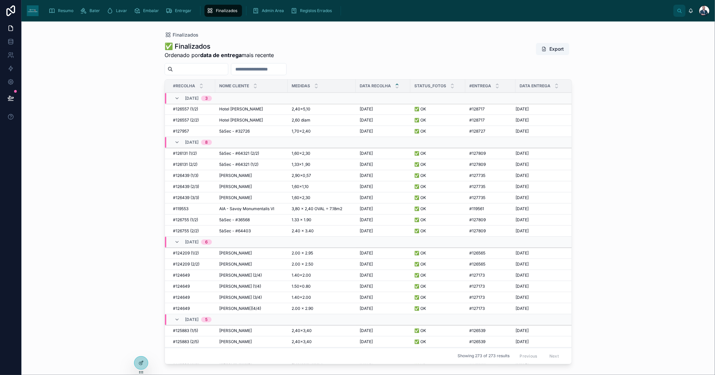
click at [233, 110] on span "Hotel [PERSON_NAME]" at bounding box center [241, 108] width 44 height 5
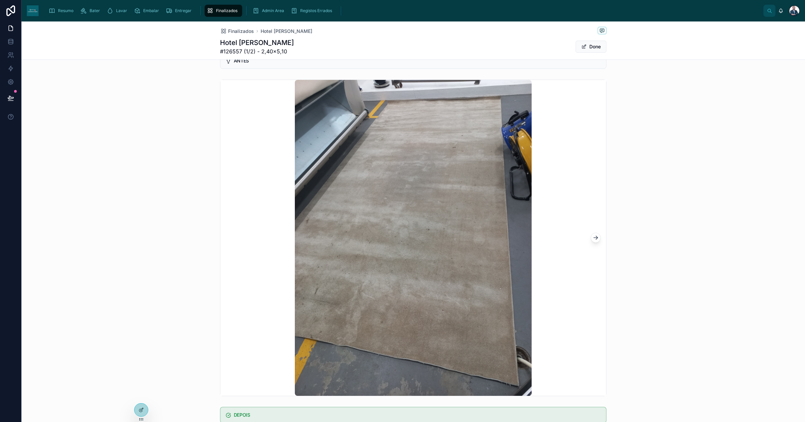
scroll to position [100, 0]
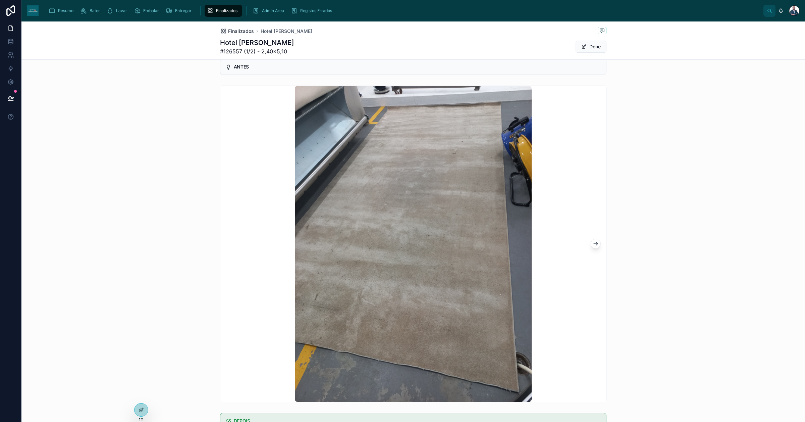
click at [229, 29] on span "Finalizados" at bounding box center [241, 31] width 26 height 7
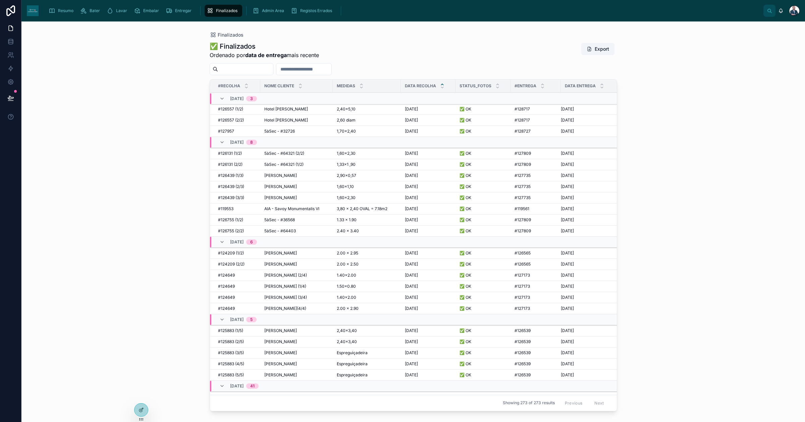
click at [276, 118] on span "Hotel [PERSON_NAME]" at bounding box center [286, 119] width 44 height 5
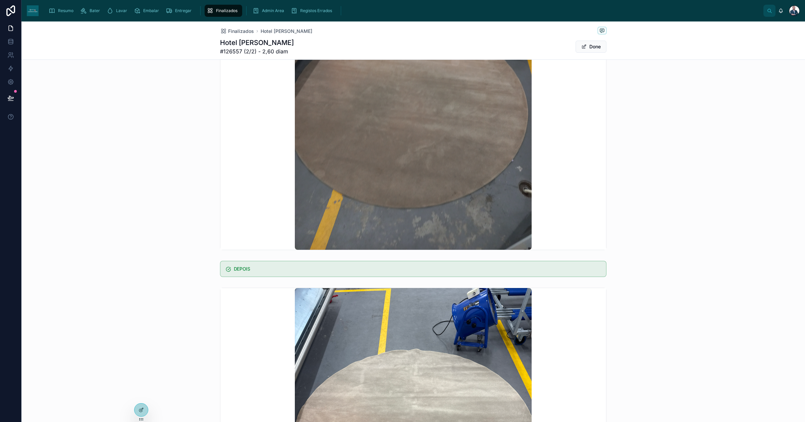
scroll to position [419, 0]
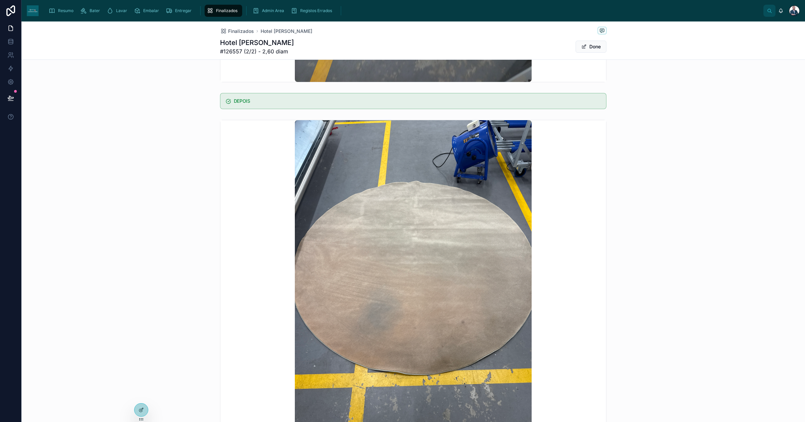
click at [235, 27] on div "Finalizados Hotel Duas Torres" at bounding box center [413, 31] width 386 height 8
click at [235, 28] on span "Finalizados" at bounding box center [241, 31] width 26 height 7
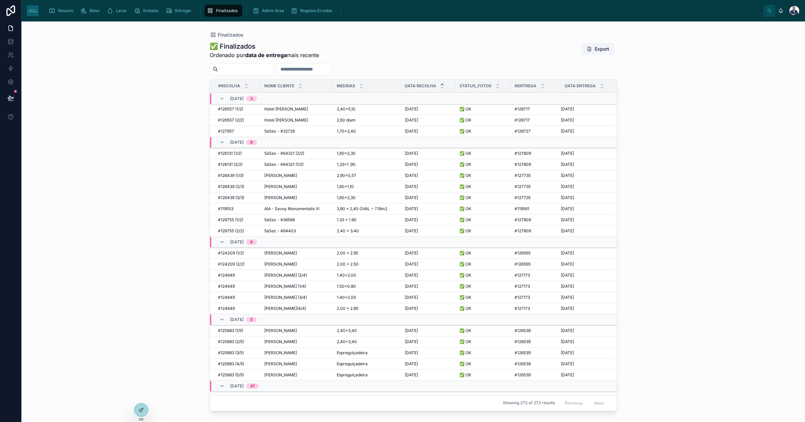
click at [280, 105] on td "Hotel [GEOGRAPHIC_DATA]" at bounding box center [296, 109] width 72 height 11
click at [280, 110] on span "Hotel [PERSON_NAME]" at bounding box center [286, 108] width 44 height 5
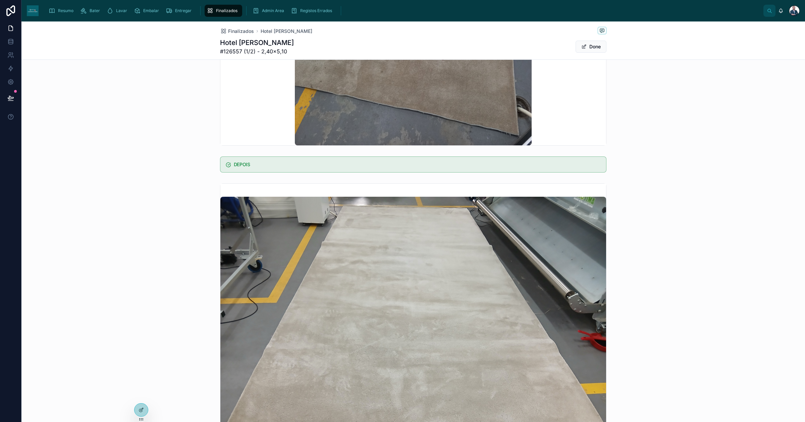
scroll to position [419, 0]
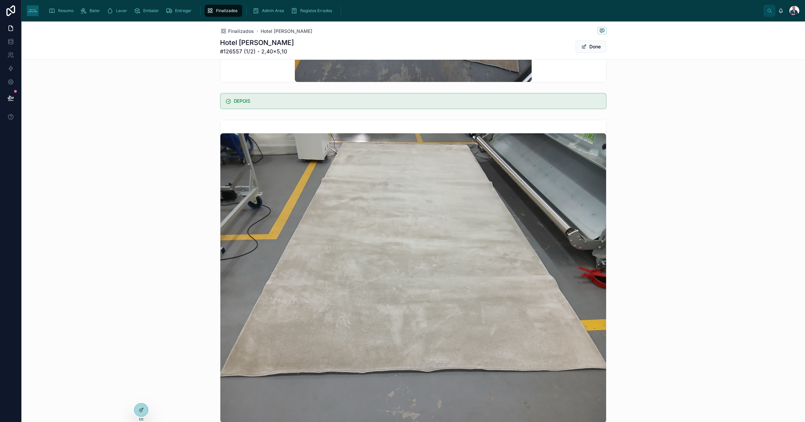
click at [703, 211] on div at bounding box center [413, 278] width 784 height 322
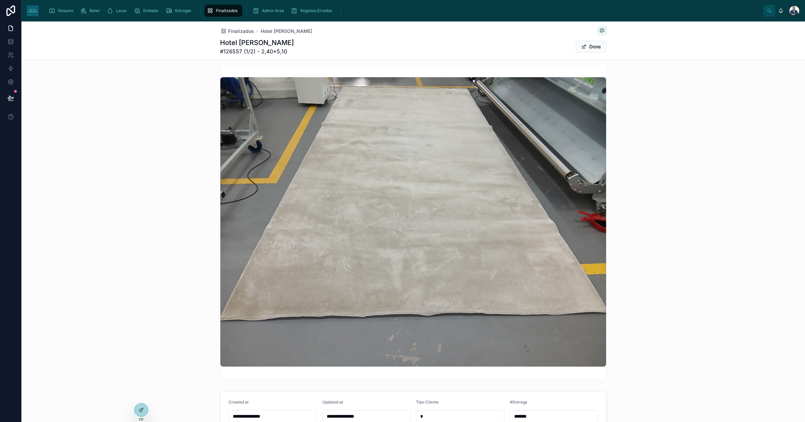
scroll to position [461, 0]
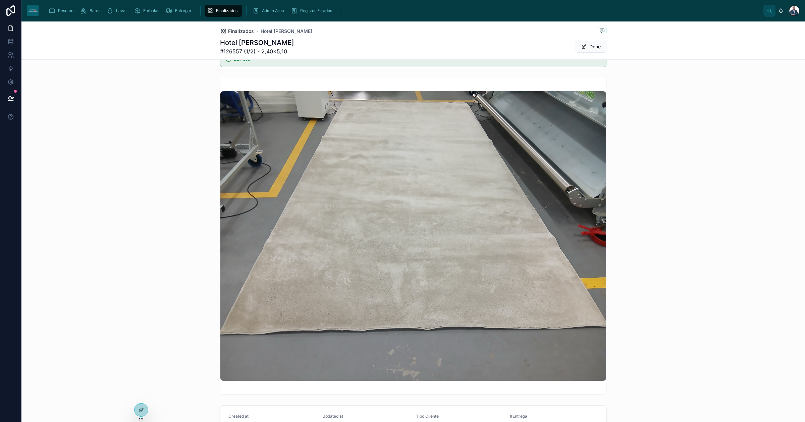
click at [236, 29] on span "Finalizados" at bounding box center [241, 31] width 26 height 7
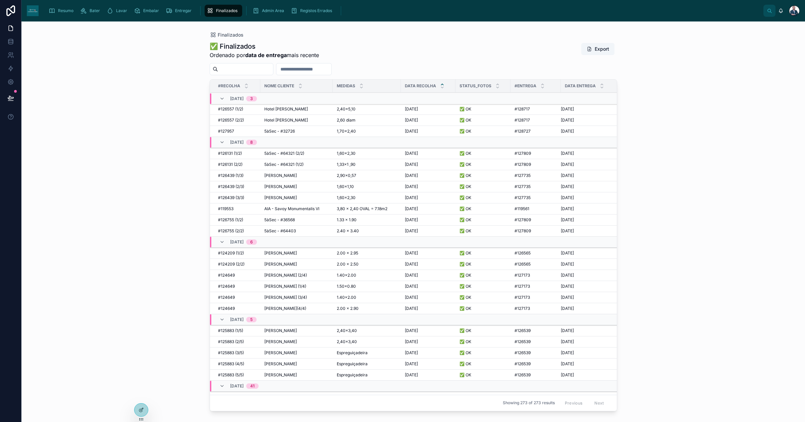
click at [237, 119] on span "#126557 (2/2)" at bounding box center [231, 119] width 26 height 5
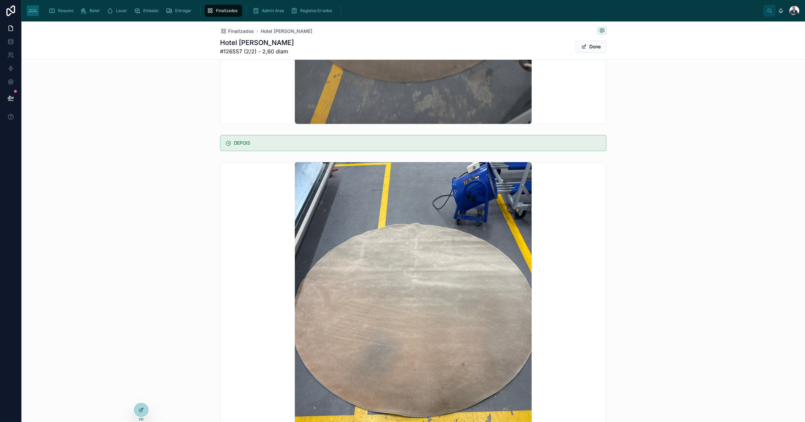
scroll to position [461, 0]
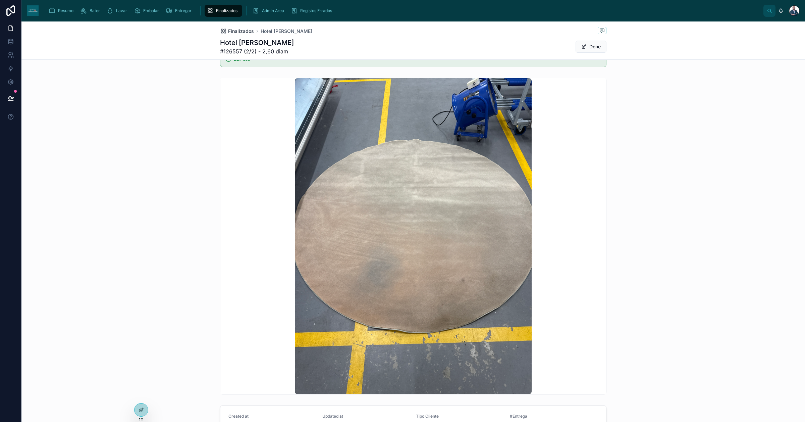
click at [240, 29] on span "Finalizados" at bounding box center [241, 31] width 26 height 7
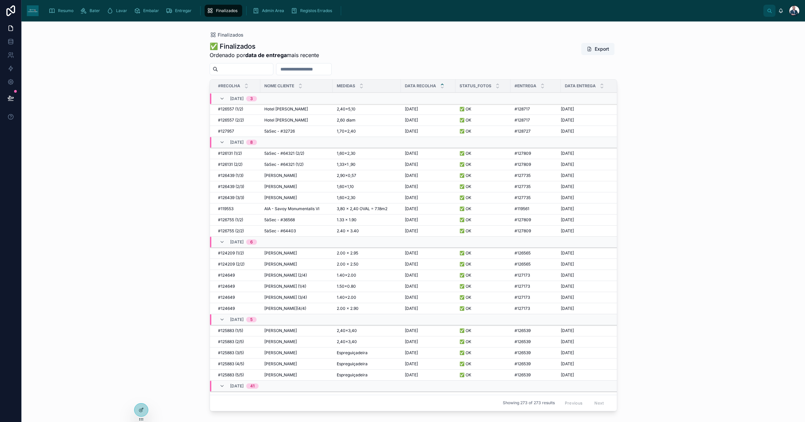
click at [51, 13] on icon "scrollable content" at bounding box center [52, 10] width 7 height 7
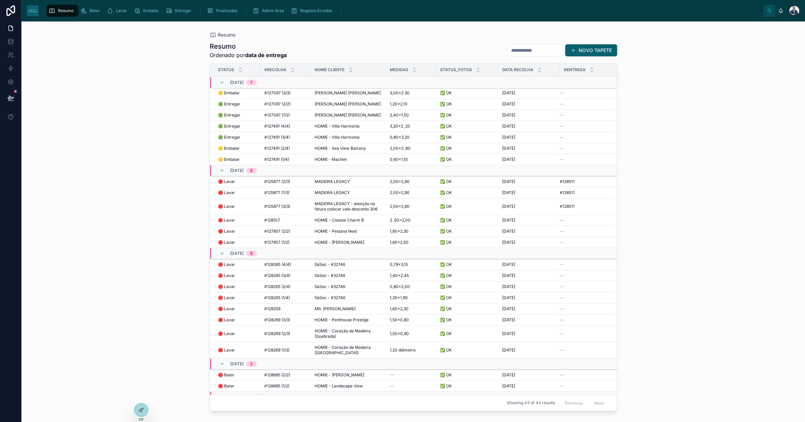
click at [55, 8] on div "Resumo" at bounding box center [63, 10] width 28 height 11
click at [589, 51] on button "NOVO TAPETE" at bounding box center [591, 50] width 52 height 12
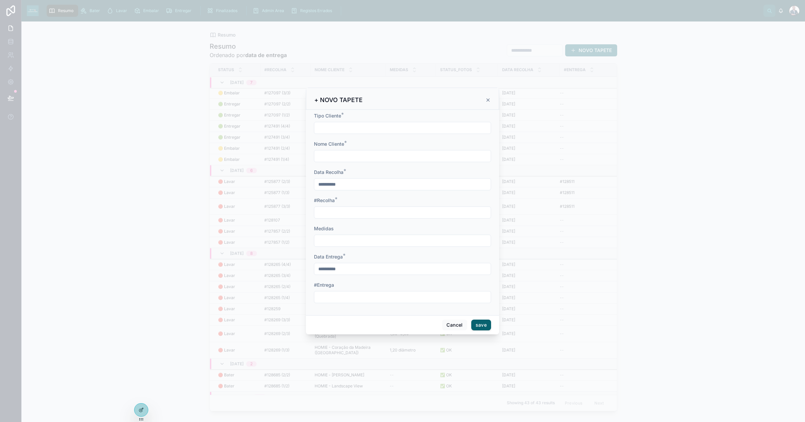
click at [325, 122] on div at bounding box center [402, 128] width 177 height 12
click at [328, 123] on input "text" at bounding box center [402, 127] width 176 height 9
type input "*"
click at [336, 153] on input "text" at bounding box center [402, 155] width 176 height 9
type input "**********"
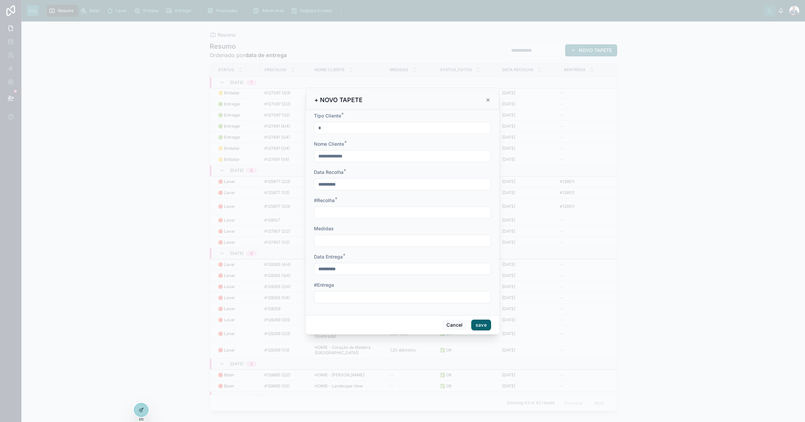
click at [372, 216] on input "text" at bounding box center [402, 212] width 176 height 9
paste input "*******"
type input "*******"
click at [483, 324] on button "save" at bounding box center [481, 324] width 20 height 11
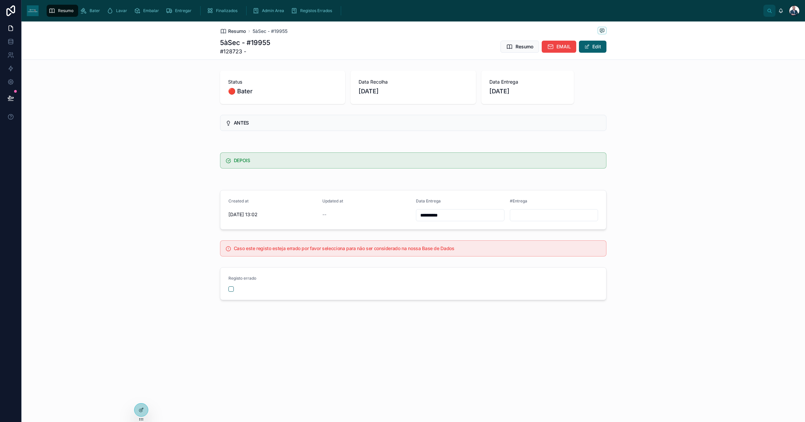
click at [240, 30] on span "Resumo" at bounding box center [237, 31] width 18 height 7
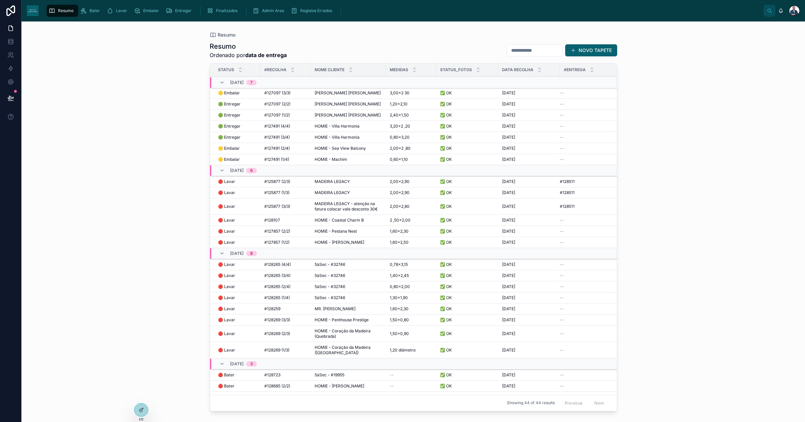
click at [343, 149] on span "HOMIE - Sea View Balcony" at bounding box center [340, 148] width 51 height 5
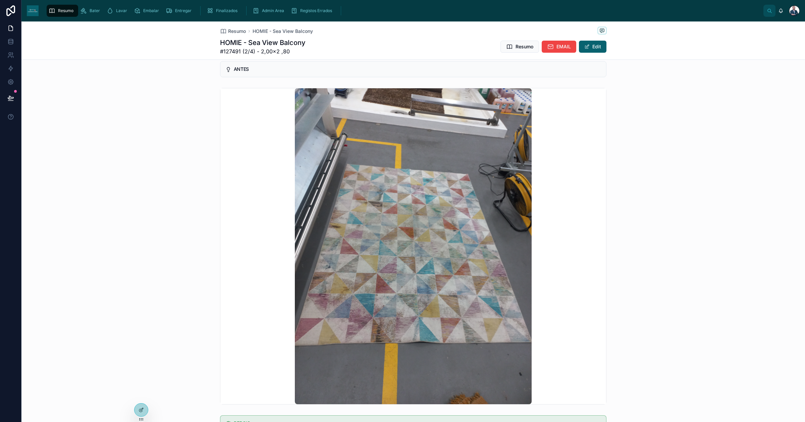
scroll to position [168, 0]
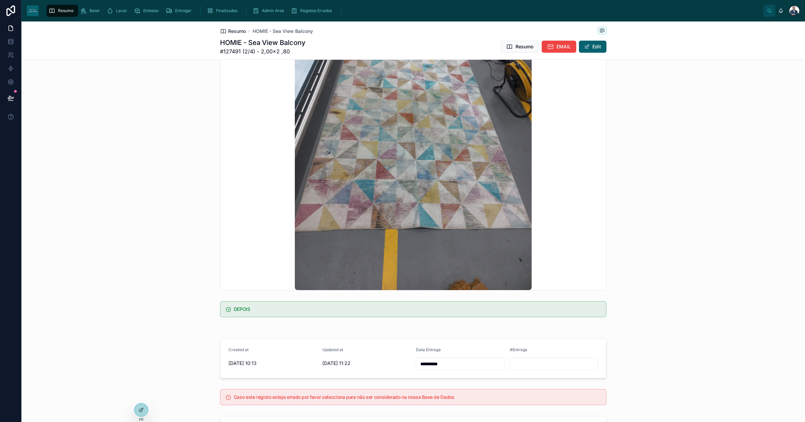
click at [228, 31] on span "Resumo" at bounding box center [237, 31] width 18 height 7
